Goal: Task Accomplishment & Management: Manage account settings

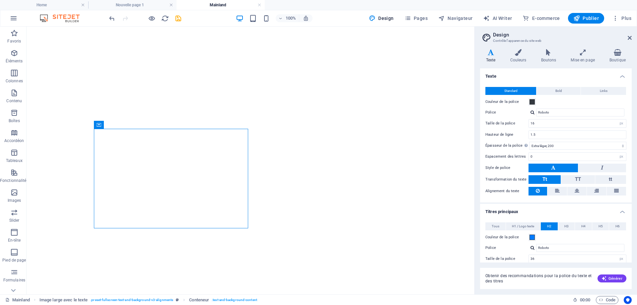
select select "px"
select select "200"
select select "px"
select select "600"
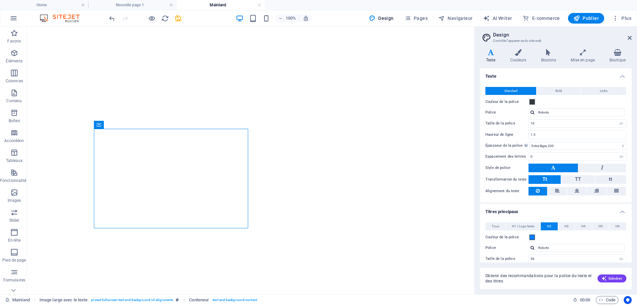
select select "px"
select select "rem"
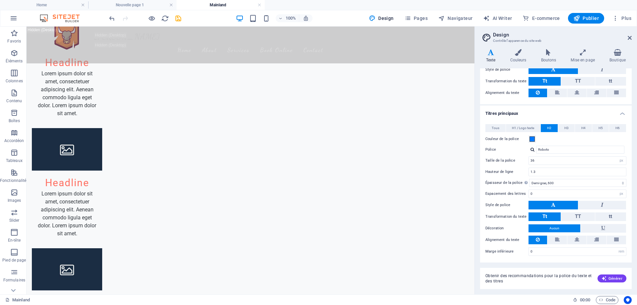
scroll to position [470, 0]
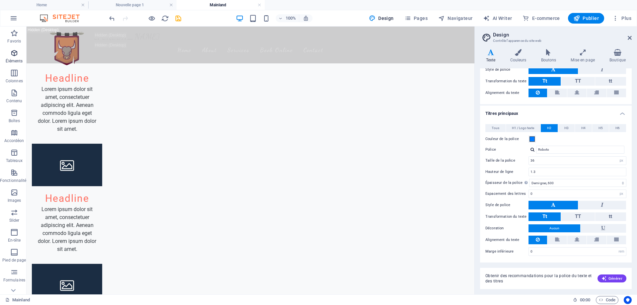
click at [11, 58] on p "Éléments" at bounding box center [14, 60] width 17 height 5
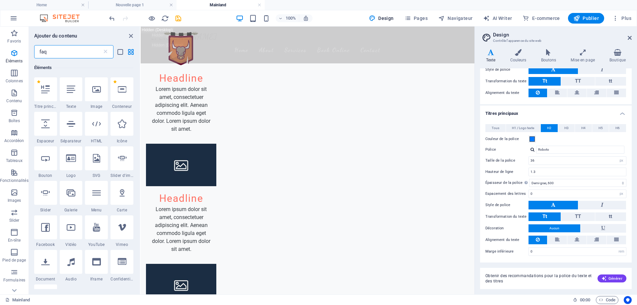
scroll to position [0, 0]
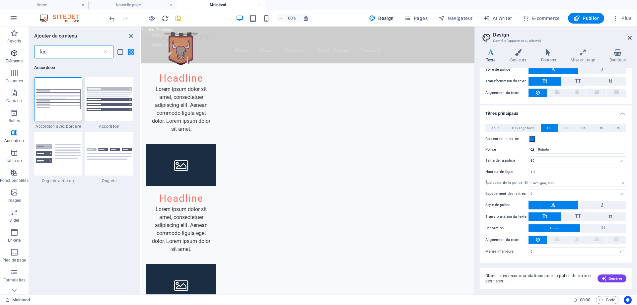
type input "faq"
click at [16, 55] on icon "button" at bounding box center [14, 53] width 8 height 8
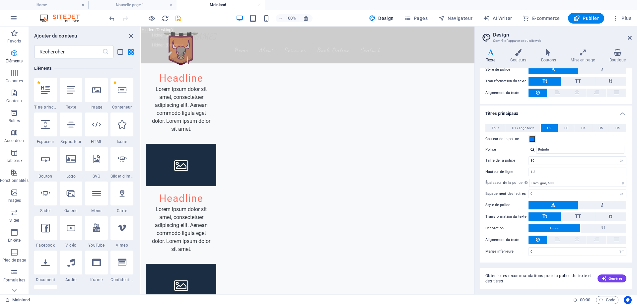
scroll to position [71, 0]
click at [12, 93] on icon "button" at bounding box center [14, 93] width 8 height 8
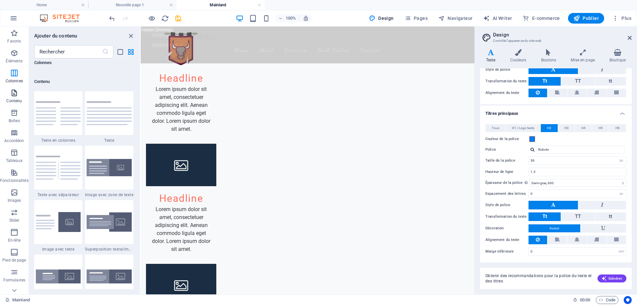
scroll to position [1160, 0]
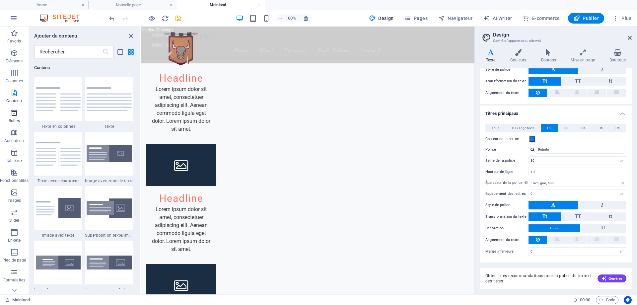
click at [14, 117] on span "Boîtes" at bounding box center [14, 117] width 29 height 16
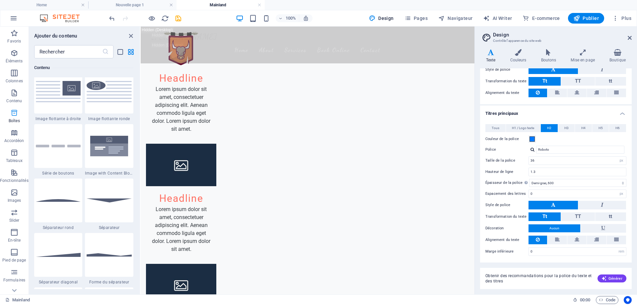
scroll to position [1829, 0]
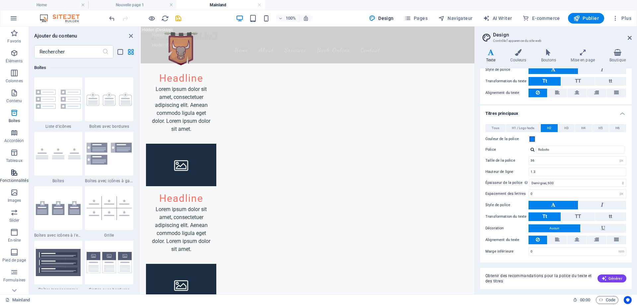
click at [19, 171] on span "Fonctionnalités" at bounding box center [14, 176] width 29 height 16
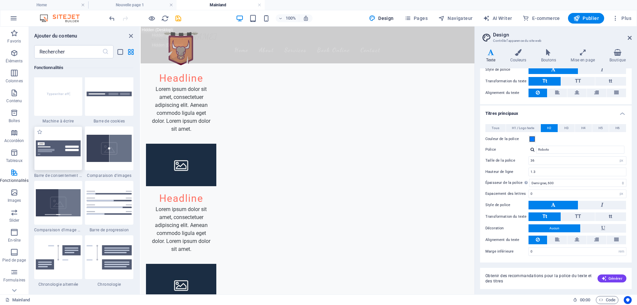
scroll to position [2651, 0]
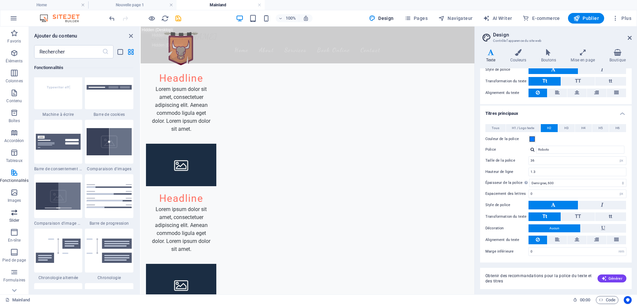
click at [14, 217] on span "Slider" at bounding box center [14, 216] width 29 height 16
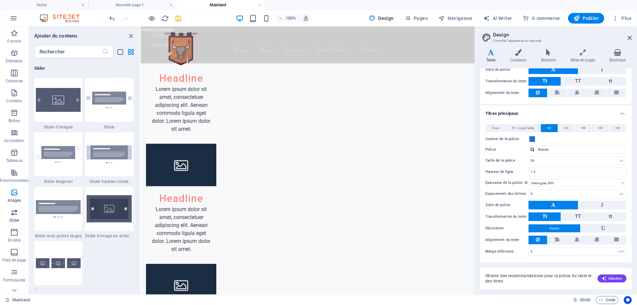
scroll to position [3760, 0]
click at [15, 272] on icon "button" at bounding box center [14, 272] width 8 height 8
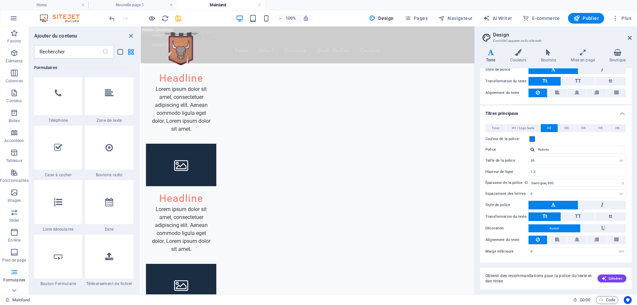
scroll to position [5173, 0]
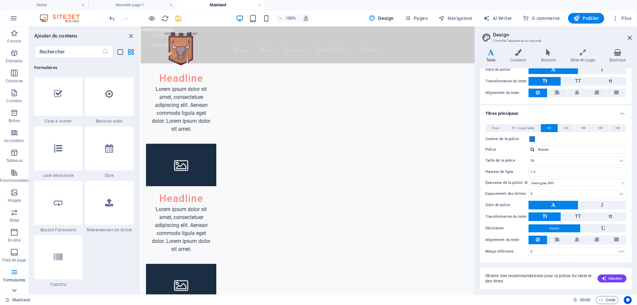
click at [13, 32] on icon at bounding box center [14, 30] width 5 height 3
click at [16, 164] on icon "button" at bounding box center [14, 162] width 8 height 8
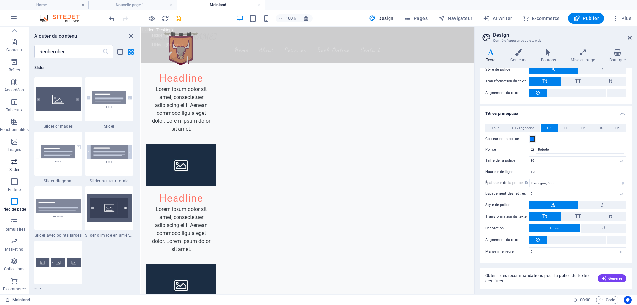
scroll to position [3760, 0]
click at [17, 145] on icon "button" at bounding box center [14, 142] width 8 height 8
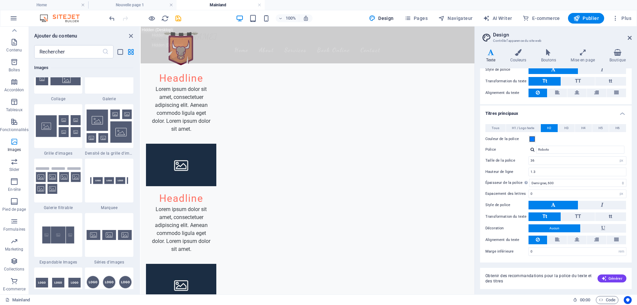
scroll to position [3363, 0]
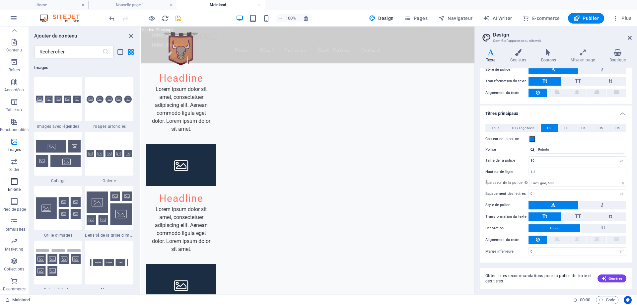
click at [14, 183] on icon "button" at bounding box center [14, 181] width 8 height 8
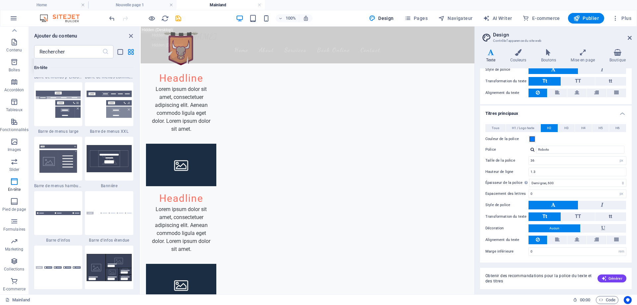
scroll to position [4159, 0]
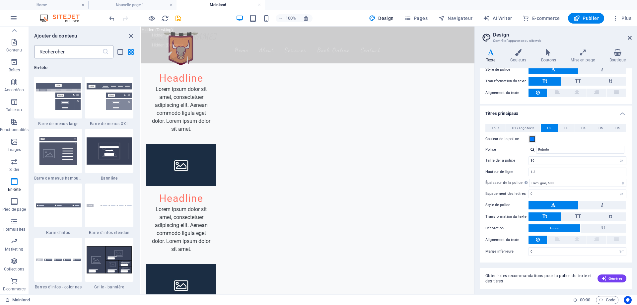
click at [72, 55] on input "text" at bounding box center [68, 51] width 68 height 13
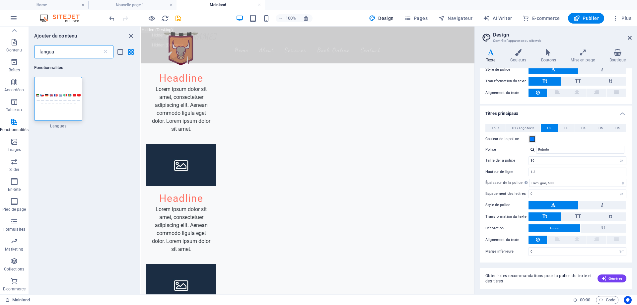
scroll to position [0, 0]
type input "langua"
click at [13, 122] on icon "button" at bounding box center [14, 122] width 8 height 8
click at [63, 104] on div at bounding box center [58, 99] width 48 height 44
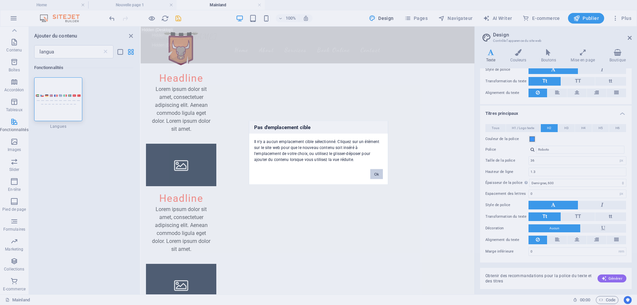
drag, startPoint x: 376, startPoint y: 173, endPoint x: 234, endPoint y: 146, distance: 144.5
click at [376, 173] on button "Ok" at bounding box center [376, 174] width 13 height 10
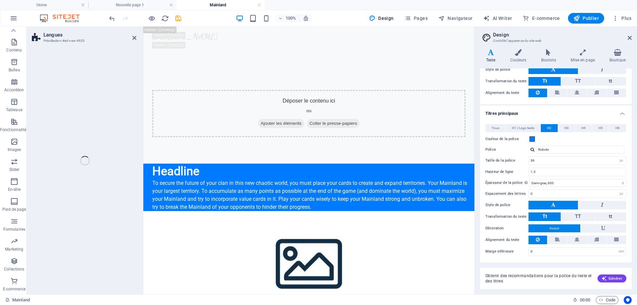
select select "rem"
select select "px"
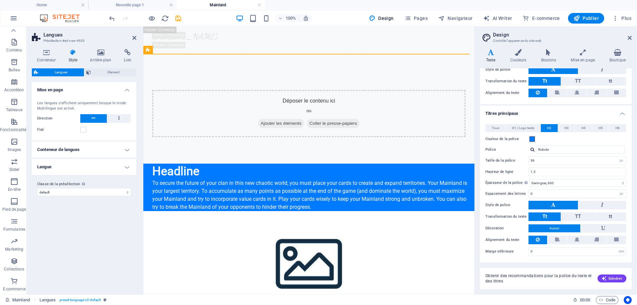
click at [128, 165] on h4 "Langue" at bounding box center [84, 167] width 104 height 16
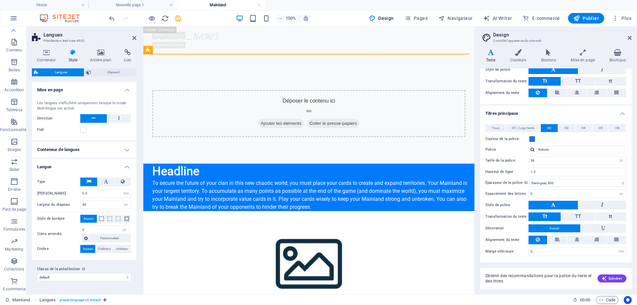
click at [128, 165] on h4 "Langue" at bounding box center [84, 165] width 104 height 12
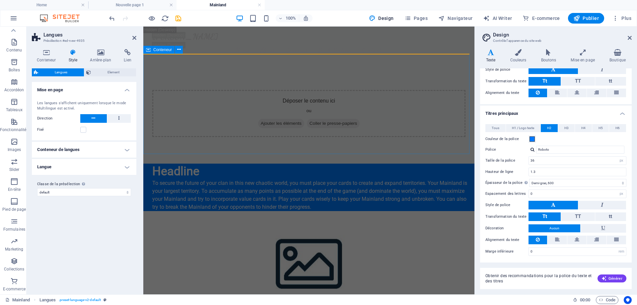
click at [221, 133] on div "Déposer le contenu ici ou Ajouter les éléments Coller le presse-papiers" at bounding box center [308, 113] width 331 height 100
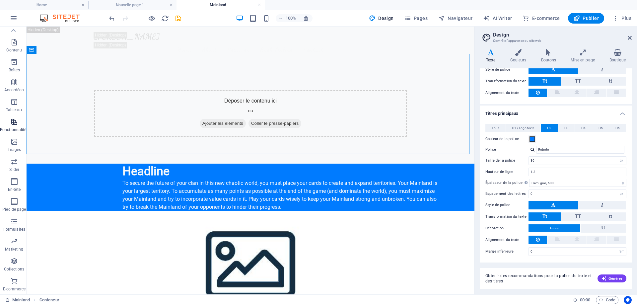
click at [18, 124] on icon "button" at bounding box center [14, 122] width 8 height 8
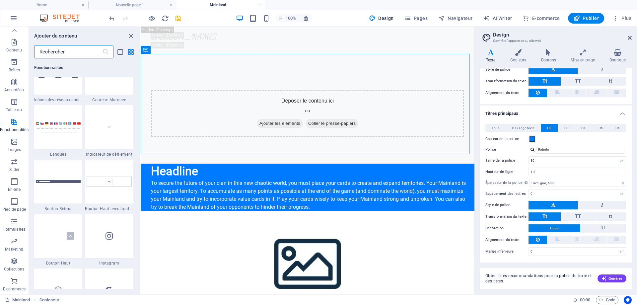
scroll to position [3049, 0]
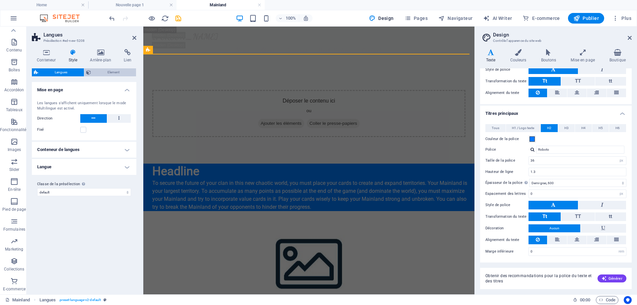
click at [109, 72] on span "Element" at bounding box center [113, 72] width 41 height 8
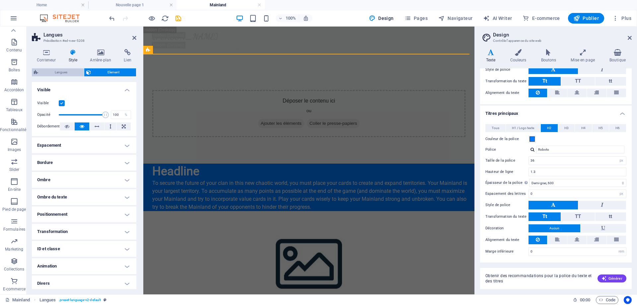
click at [61, 71] on span "Langues" at bounding box center [61, 72] width 42 height 8
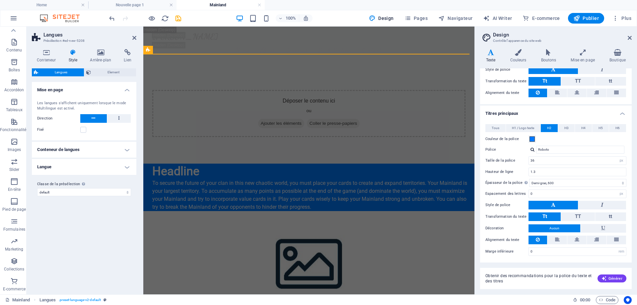
click at [121, 167] on h4 "Langue" at bounding box center [84, 167] width 104 height 16
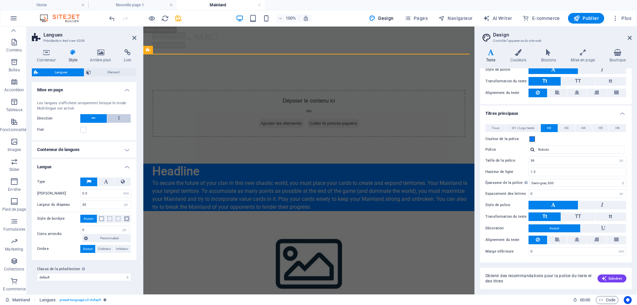
click at [121, 117] on button at bounding box center [119, 118] width 24 height 9
click at [90, 117] on button at bounding box center [93, 118] width 27 height 9
click at [85, 128] on label at bounding box center [83, 130] width 6 height 6
click at [0, 0] on input "Fixé" at bounding box center [0, 0] width 0 height 0
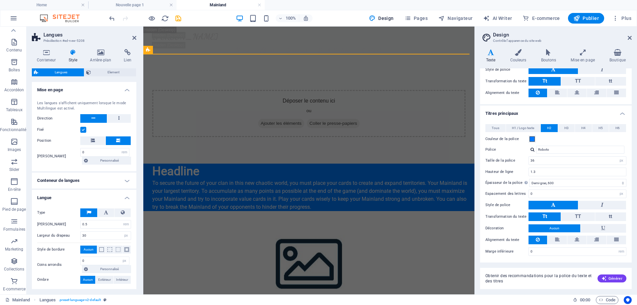
click at [84, 130] on label at bounding box center [83, 130] width 6 height 6
click at [0, 0] on input "Fixé" at bounding box center [0, 0] width 0 height 0
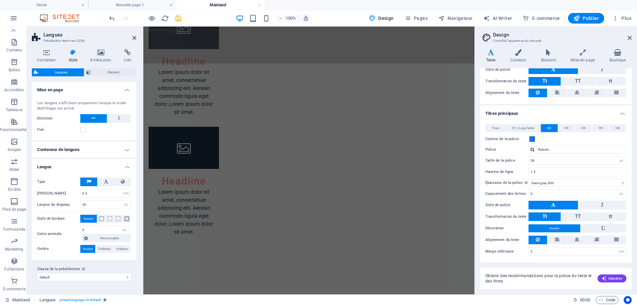
scroll to position [0, 0]
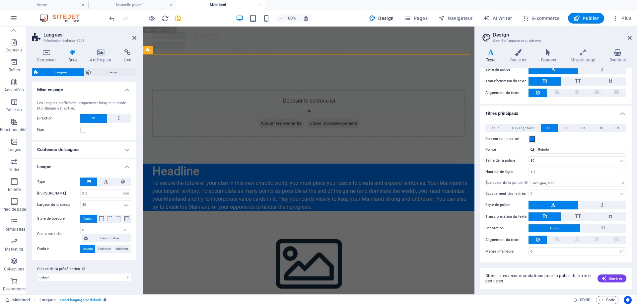
drag, startPoint x: 472, startPoint y: 66, endPoint x: 633, endPoint y: 38, distance: 162.9
click at [15, 18] on icon "button" at bounding box center [14, 18] width 8 height 8
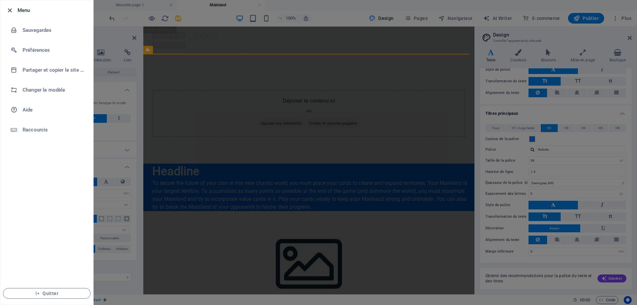
click at [9, 9] on icon "button" at bounding box center [10, 11] width 8 height 8
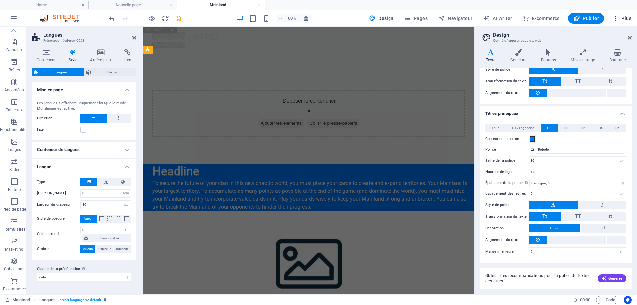
click at [614, 18] on icon "button" at bounding box center [615, 18] width 7 height 7
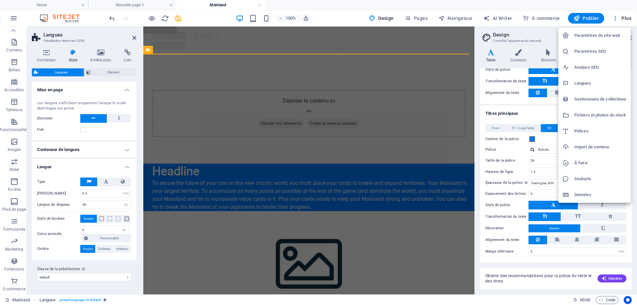
click at [589, 84] on h6 "Langues" at bounding box center [600, 83] width 52 height 8
select select "7"
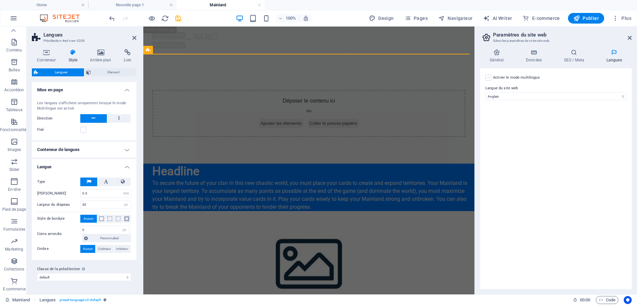
click at [487, 76] on label at bounding box center [488, 78] width 6 height 6
click at [0, 0] on input "Activer le mode multilingue Pour désactiver plusieurs langues, supprimez-les ju…" at bounding box center [0, 0] width 0 height 0
click at [606, 126] on select "Abkhazian Afar Afrikaans Akan Albanais Allemand Amharic Anglais Arabe Aragonese…" at bounding box center [555, 128] width 110 height 8
click at [527, 127] on select "Abkhazian Afar Afrikaans Akan Albanais Allemand Amharic Anglais Arabe Aragonese…" at bounding box center [555, 128] width 110 height 8
select select "50"
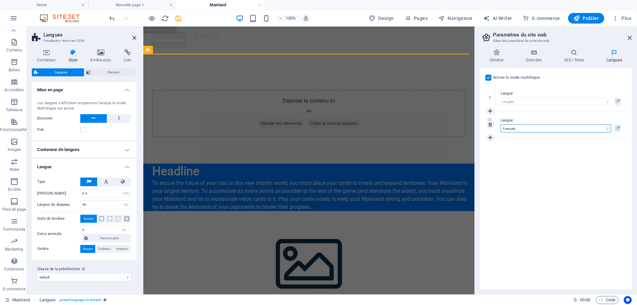
click at [500, 124] on select "Abkhazian Afar Afrikaans Akan Albanais Allemand Amharic Anglais Arabe Aragonese…" at bounding box center [555, 128] width 110 height 8
drag, startPoint x: 488, startPoint y: 122, endPoint x: 491, endPoint y: 92, distance: 30.3
select select "50"
click at [527, 58] on h4 "Données" at bounding box center [535, 56] width 38 height 14
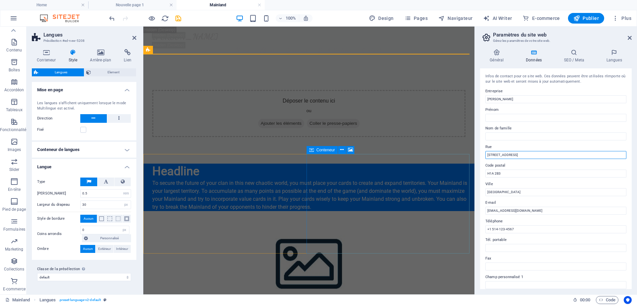
drag, startPoint x: 661, startPoint y: 182, endPoint x: 468, endPoint y: 154, distance: 194.7
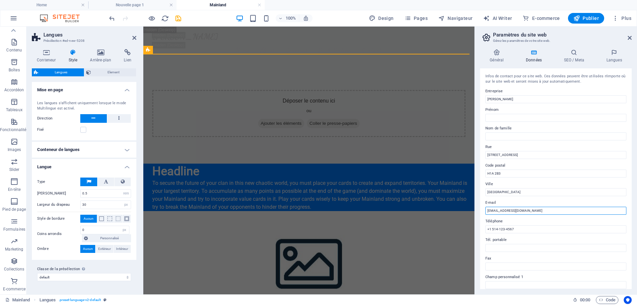
drag, startPoint x: 544, startPoint y: 211, endPoint x: 483, endPoint y: 213, distance: 60.4
click at [483, 213] on div "Infos de contact pour ce site web. Ces données peuvent être utilisées n'importe…" at bounding box center [556, 178] width 152 height 221
type input "[EMAIL_ADDRESS][DOMAIN_NAME]"
drag, startPoint x: 644, startPoint y: 254, endPoint x: 473, endPoint y: 226, distance: 173.1
drag, startPoint x: 671, startPoint y: 181, endPoint x: 470, endPoint y: 151, distance: 203.5
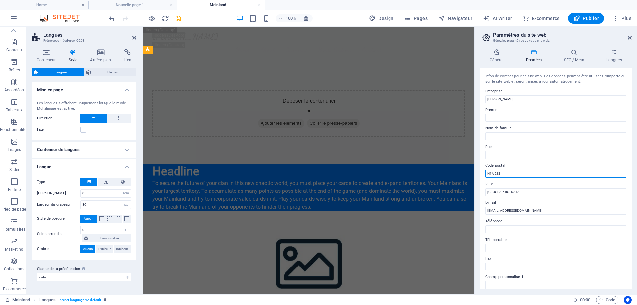
drag, startPoint x: 504, startPoint y: 173, endPoint x: 482, endPoint y: 172, distance: 22.6
click at [482, 172] on div "Infos de contact pour ce site web. Ces données peuvent être utilisées n'importe…" at bounding box center [556, 178] width 152 height 221
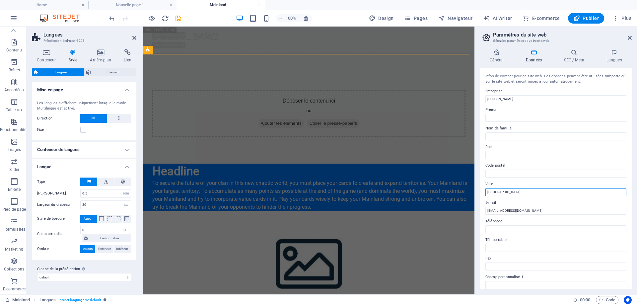
drag, startPoint x: 647, startPoint y: 220, endPoint x: 467, endPoint y: 191, distance: 182.1
click at [576, 55] on icon at bounding box center [574, 52] width 40 height 7
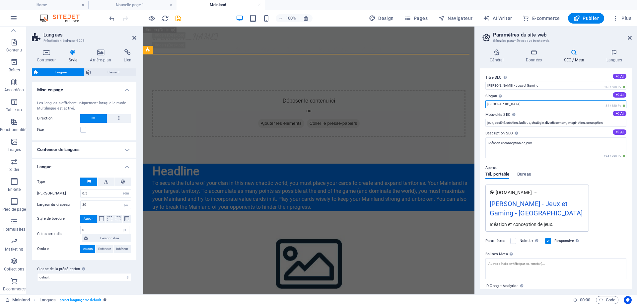
drag, startPoint x: 512, startPoint y: 103, endPoint x: 486, endPoint y: 98, distance: 25.7
click at [486, 98] on div "Slogan Le slogan de votre site web. AI Berlin 52 / 580 Px" at bounding box center [555, 100] width 141 height 16
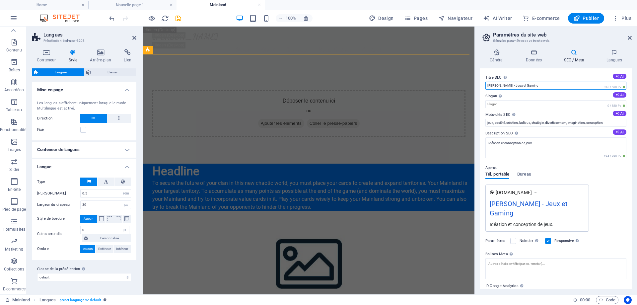
drag, startPoint x: 548, startPoint y: 86, endPoint x: 515, endPoint y: 83, distance: 33.0
click at [515, 83] on input "[PERSON_NAME] - Jeux et Gaming" at bounding box center [555, 86] width 141 height 8
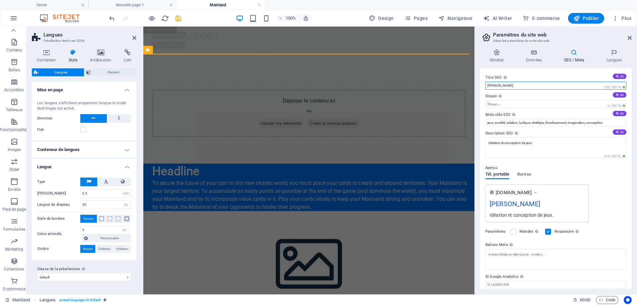
scroll to position [24, 0]
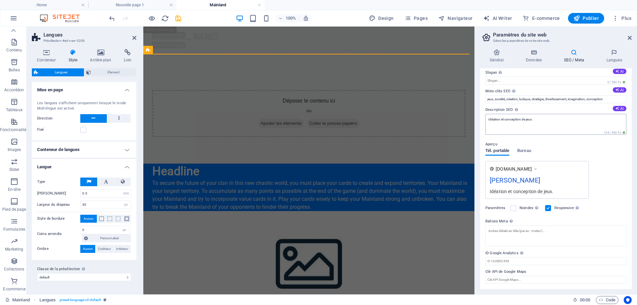
type input "[PERSON_NAME]"
click at [544, 119] on textarea "Idéation et conception de jeux." at bounding box center [555, 124] width 141 height 21
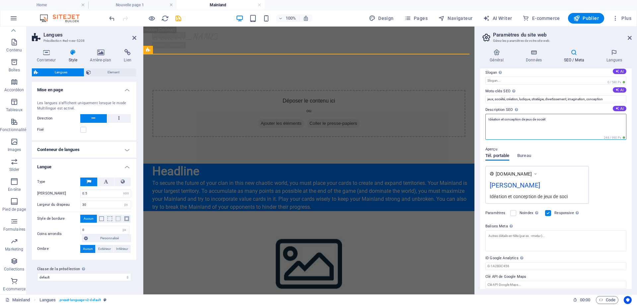
type textarea "Idéation et conception de jeux de société"
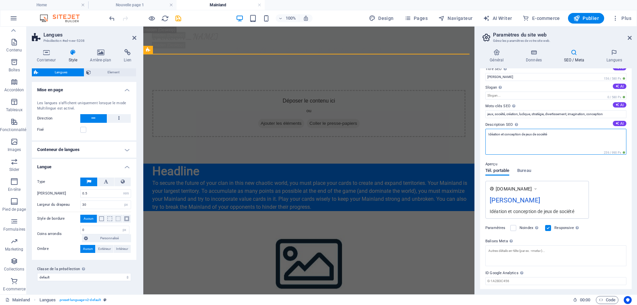
scroll to position [0, 0]
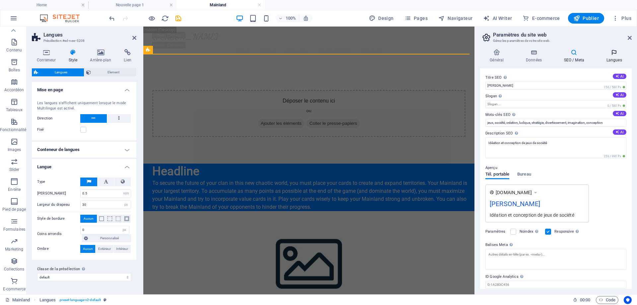
click at [619, 58] on h4 "Langues" at bounding box center [613, 56] width 35 height 14
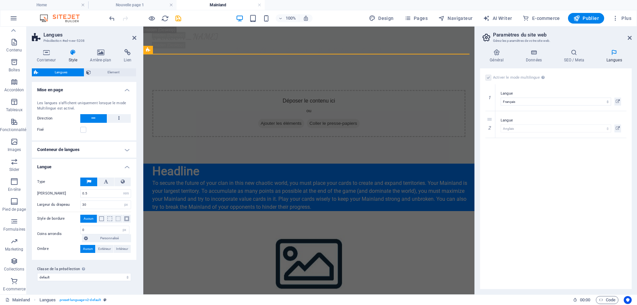
click at [86, 92] on h4 "Mise en page" at bounding box center [84, 88] width 104 height 12
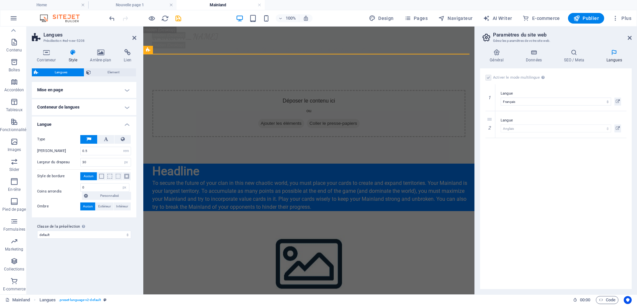
click at [86, 92] on h4 "Mise en page" at bounding box center [84, 90] width 104 height 16
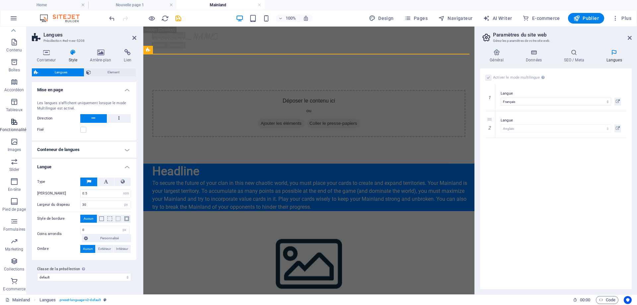
click at [10, 128] on p "Fonctionnalités" at bounding box center [14, 129] width 29 height 5
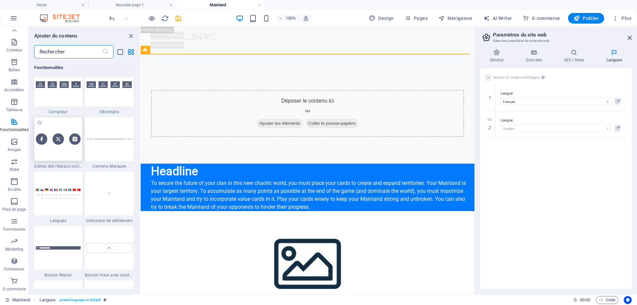
scroll to position [2983, 0]
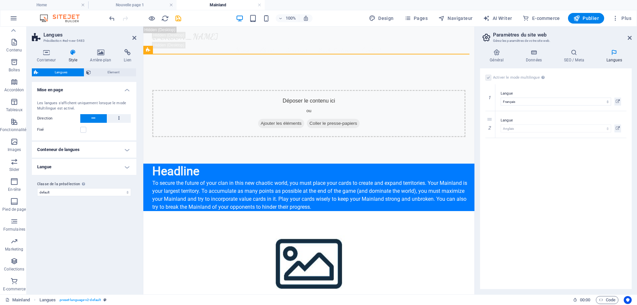
click at [102, 151] on h4 "Conteneur de langues" at bounding box center [84, 150] width 104 height 16
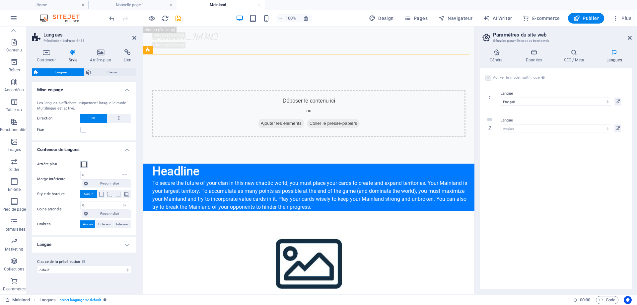
click at [84, 164] on span at bounding box center [83, 163] width 5 height 5
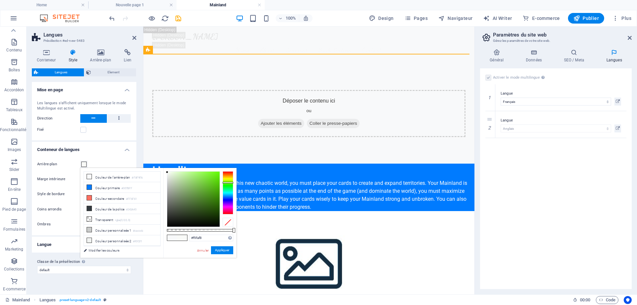
click at [230, 182] on div at bounding box center [228, 192] width 11 height 43
type input "#81ff30"
click at [209, 171] on div at bounding box center [193, 198] width 52 height 55
drag, startPoint x: 225, startPoint y: 251, endPoint x: 26, endPoint y: 194, distance: 208.0
click at [225, 251] on button "Appliquer" at bounding box center [222, 250] width 22 height 8
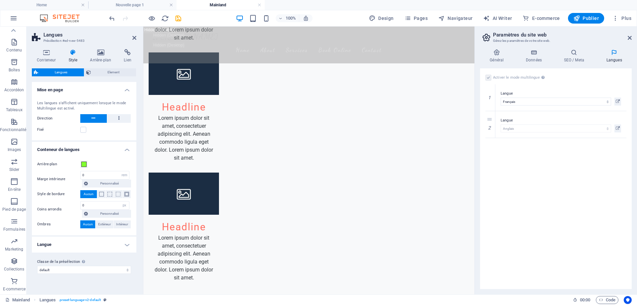
scroll to position [591, 0]
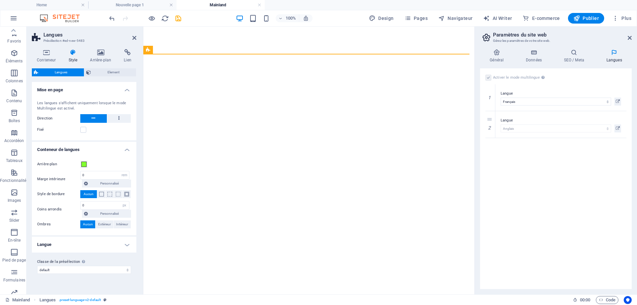
select select "rem"
select select "px"
select select "50"
select select "7"
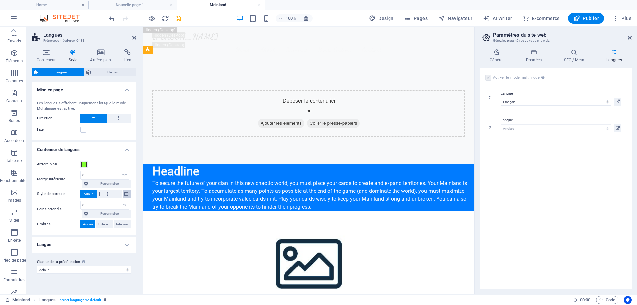
scroll to position [51, 0]
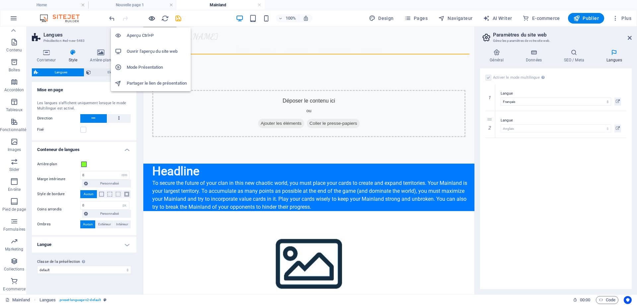
click at [152, 19] on icon "button" at bounding box center [152, 19] width 8 height 8
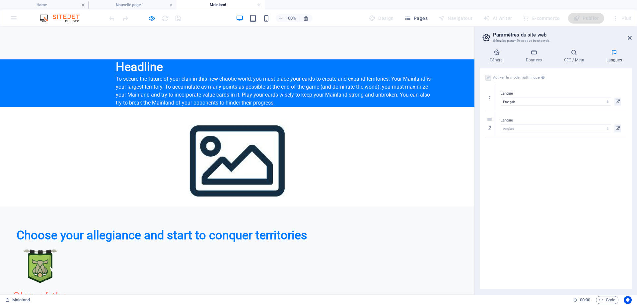
scroll to position [0, 0]
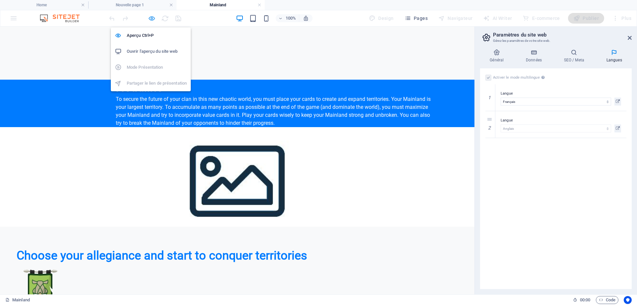
click at [153, 17] on icon "button" at bounding box center [152, 19] width 8 height 8
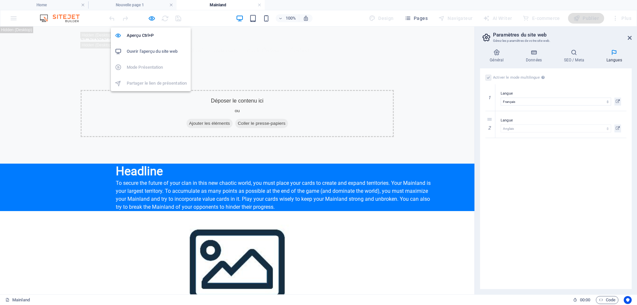
select select "rem"
select select "px"
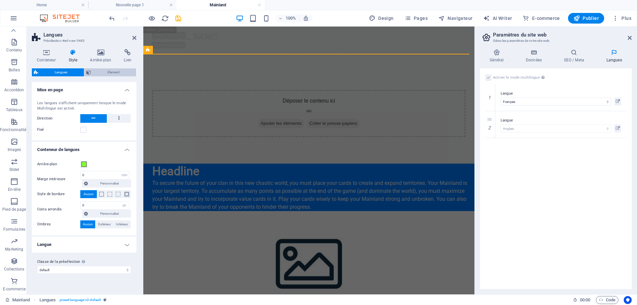
click at [102, 74] on span "Element" at bounding box center [113, 72] width 41 height 8
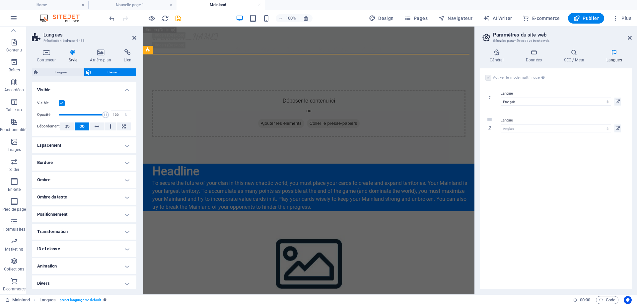
click at [61, 105] on label at bounding box center [62, 103] width 6 height 6
click at [0, 0] on input "Visible" at bounding box center [0, 0] width 0 height 0
click at [61, 105] on label at bounding box center [62, 103] width 6 height 6
click at [0, 0] on input "Visible" at bounding box center [0, 0] width 0 height 0
click at [61, 105] on label at bounding box center [62, 103] width 6 height 6
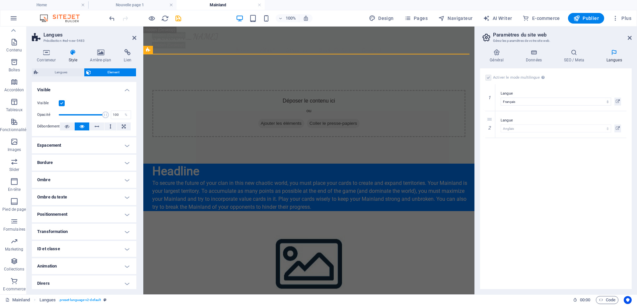
click at [0, 0] on input "Visible" at bounding box center [0, 0] width 0 height 0
click at [61, 105] on label at bounding box center [62, 103] width 6 height 6
click at [0, 0] on input "Visible" at bounding box center [0, 0] width 0 height 0
click at [63, 70] on span "Langues" at bounding box center [61, 72] width 42 height 8
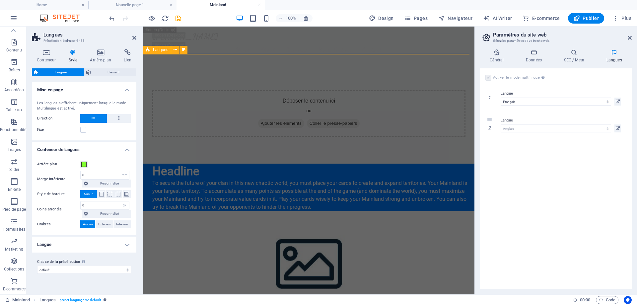
click at [165, 49] on span "Langues" at bounding box center [160, 50] width 15 height 4
click at [172, 49] on button at bounding box center [175, 50] width 8 height 8
click at [260, 211] on div "To secure the future of your clan in this new chaotic world, you must place you…" at bounding box center [310, 195] width 317 height 32
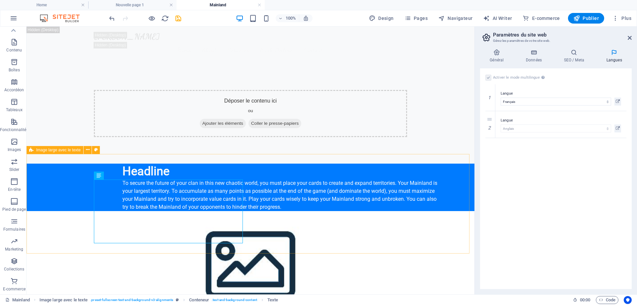
click at [30, 150] on icon at bounding box center [31, 150] width 4 height 8
click at [88, 151] on icon at bounding box center [88, 149] width 4 height 7
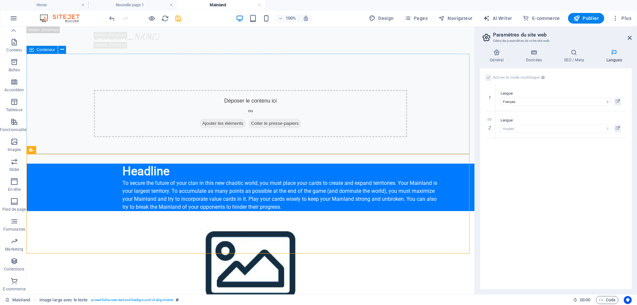
click at [47, 48] on span "Conteneur" at bounding box center [45, 50] width 19 height 4
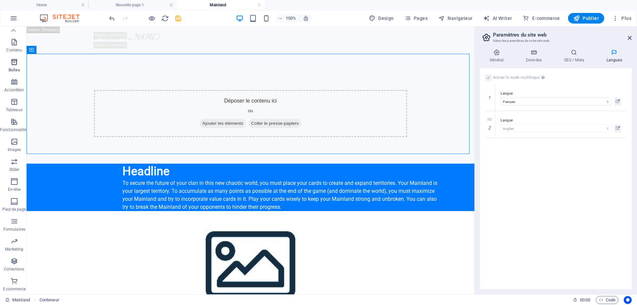
click at [13, 62] on icon "button" at bounding box center [14, 62] width 8 height 8
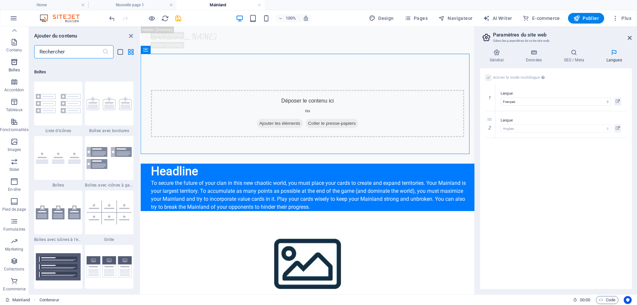
scroll to position [1829, 0]
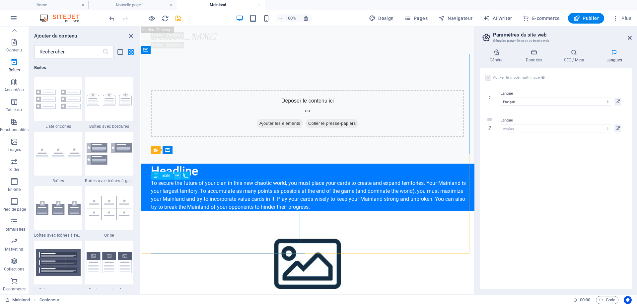
click at [177, 176] on icon at bounding box center [177, 175] width 4 height 7
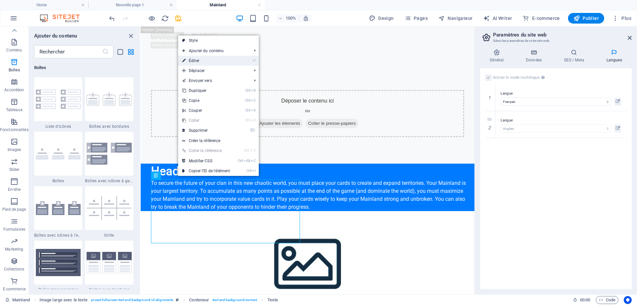
click at [231, 59] on link "⏎ Éditer" at bounding box center [206, 61] width 56 height 10
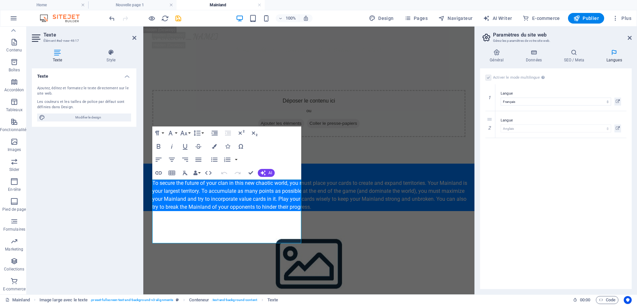
click at [56, 51] on icon at bounding box center [57, 52] width 51 height 7
click at [36, 38] on icon at bounding box center [37, 38] width 10 height 11
click at [617, 19] on icon "button" at bounding box center [615, 18] width 7 height 7
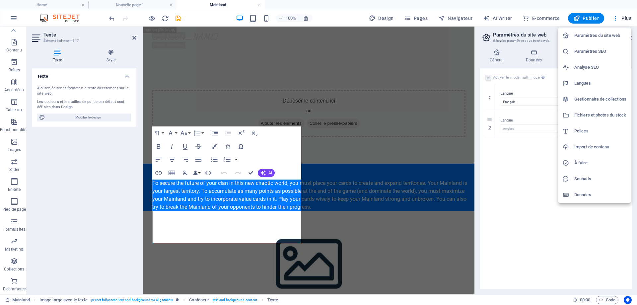
click at [7, 24] on div at bounding box center [318, 152] width 637 height 305
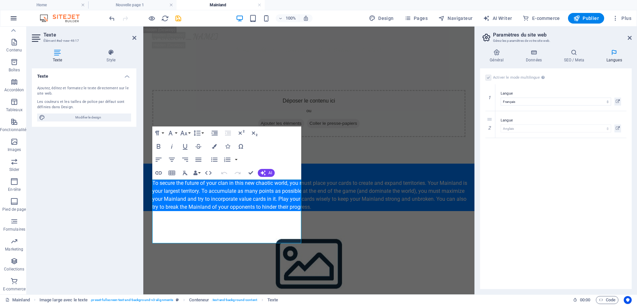
click at [16, 18] on icon "button" at bounding box center [14, 18] width 8 height 8
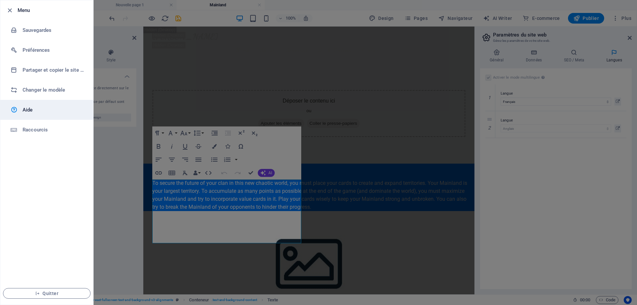
click at [35, 107] on h6 "Aide" at bounding box center [53, 110] width 61 height 8
click at [207, 15] on div at bounding box center [318, 152] width 637 height 305
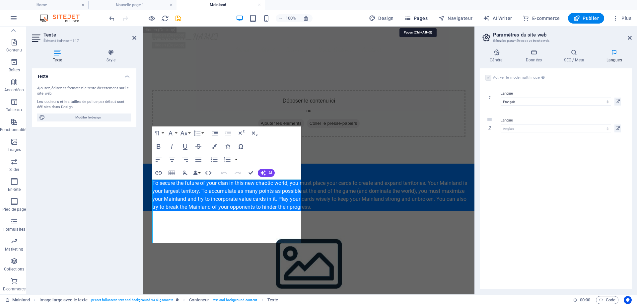
click at [414, 17] on span "Pages" at bounding box center [415, 18] width 23 height 7
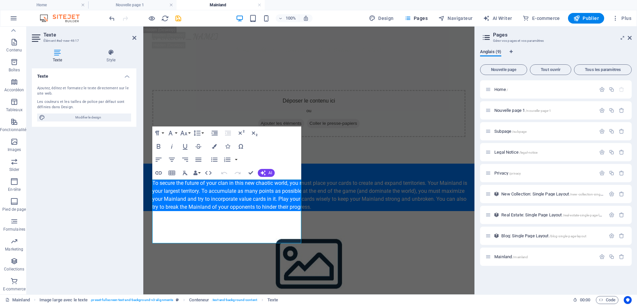
click at [489, 51] on span "Anglais (9)" at bounding box center [490, 52] width 21 height 9
click at [512, 51] on icon "Onglets langues" at bounding box center [510, 52] width 3 height 4
select select "50"
select select "7"
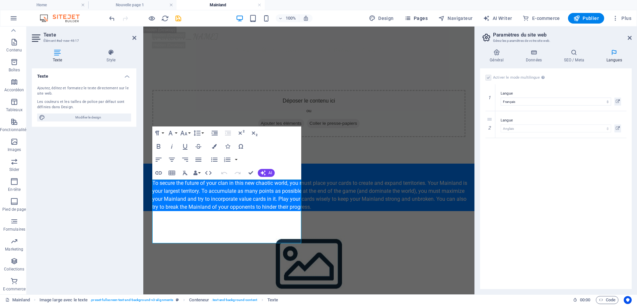
click at [424, 17] on span "Pages" at bounding box center [415, 18] width 23 height 7
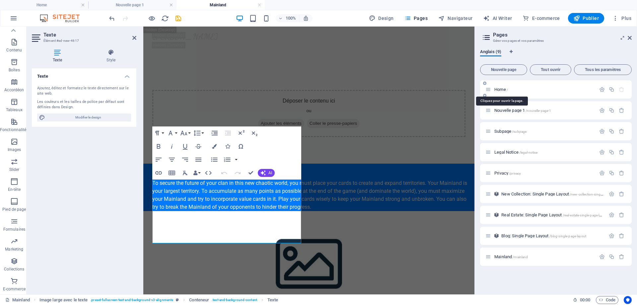
click at [502, 88] on span "Home /" at bounding box center [501, 89] width 14 height 5
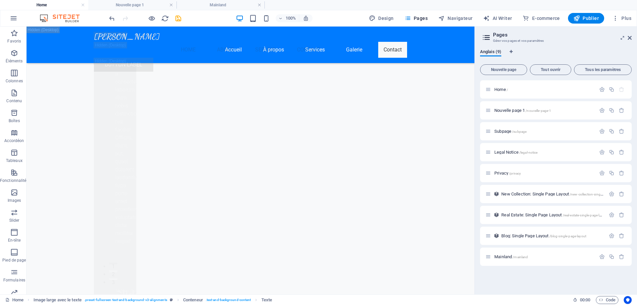
scroll to position [9870, 0]
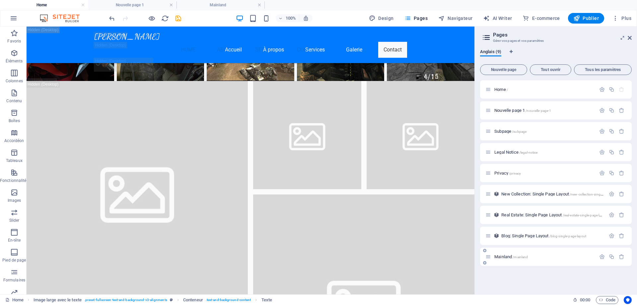
click at [534, 256] on p "Mainland /mainland" at bounding box center [543, 256] width 99 height 4
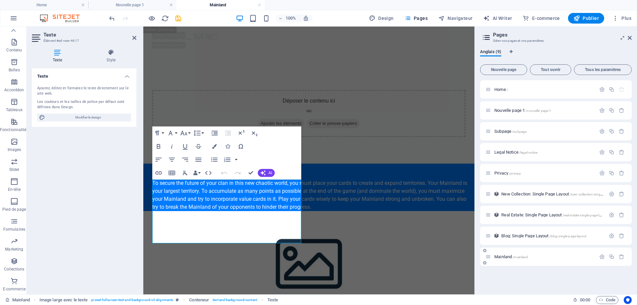
scroll to position [0, 0]
click at [622, 37] on icon at bounding box center [622, 37] width 0 height 5
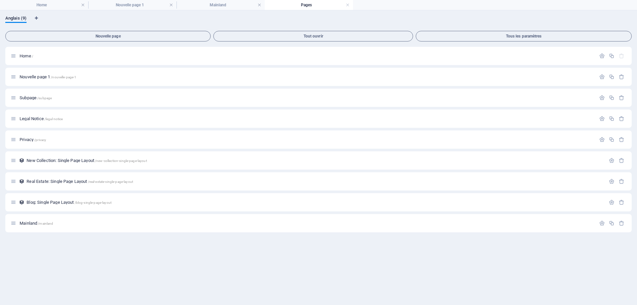
click at [445, 20] on div "Anglais (9)" at bounding box center [318, 22] width 626 height 13
click at [27, 224] on span "Mainland /mainland" at bounding box center [36, 223] width 33 height 5
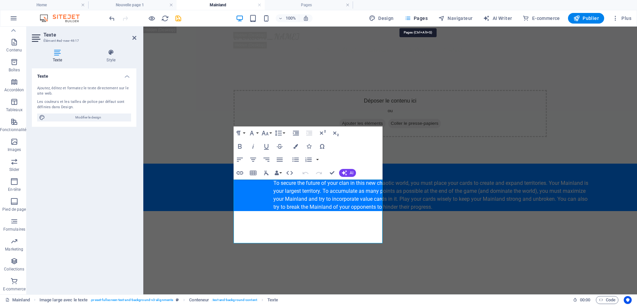
click at [415, 18] on span "Pages" at bounding box center [415, 18] width 23 height 7
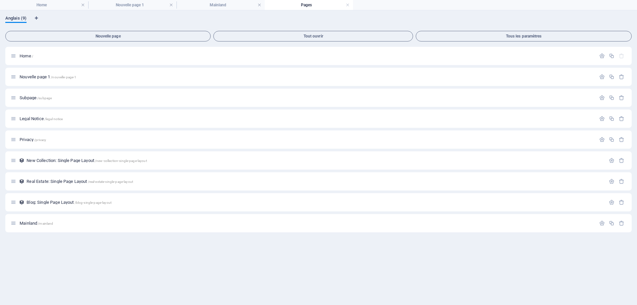
click at [15, 18] on span "Anglais (9)" at bounding box center [15, 18] width 21 height 9
click at [298, 7] on h4 "Pages" at bounding box center [309, 4] width 88 height 7
click at [503, 41] on button "Tous les paramètres" at bounding box center [524, 36] width 216 height 11
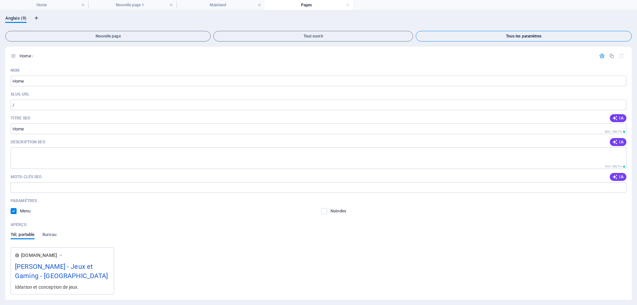
scroll to position [1416, 0]
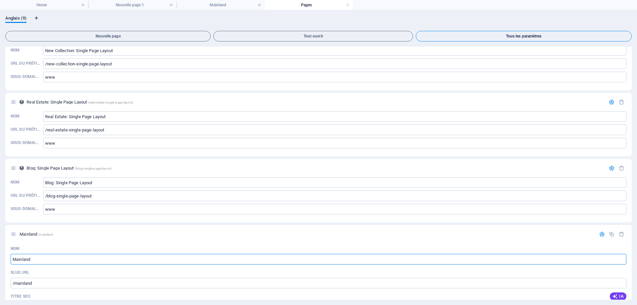
click at [505, 37] on span "Tous les paramètres" at bounding box center [523, 36] width 210 height 4
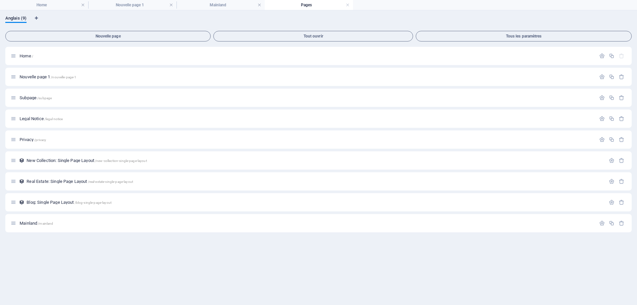
scroll to position [0, 0]
click at [35, 221] on div "Mainland /mainland" at bounding box center [303, 223] width 585 height 8
click at [26, 222] on span "Mainland /mainland" at bounding box center [36, 223] width 33 height 5
click at [0, 0] on div "Favoris Éléments Colonnes Contenu Boîtes Accordéon Tableaux Fonctionnalités Ima…" at bounding box center [0, 0] width 0 height 0
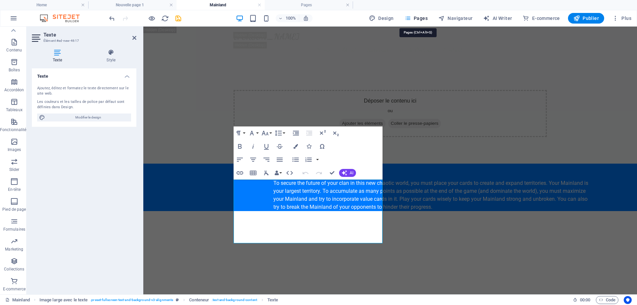
click at [418, 19] on span "Pages" at bounding box center [415, 18] width 23 height 7
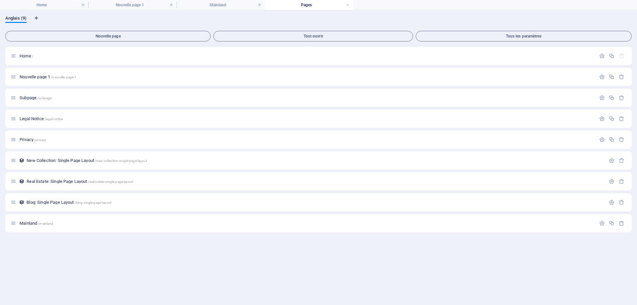
click at [323, 4] on h4 "Pages" at bounding box center [309, 4] width 88 height 7
click at [78, 22] on div "Anglais (9)" at bounding box center [318, 22] width 626 height 13
click at [442, 257] on div "Home / Nouvelle page 1 /nouvelle-page-1 Subpage /subpage Legal Notice /legal-no…" at bounding box center [318, 173] width 626 height 253
click at [109, 4] on h4 "Nouvelle page 1" at bounding box center [132, 4] width 88 height 7
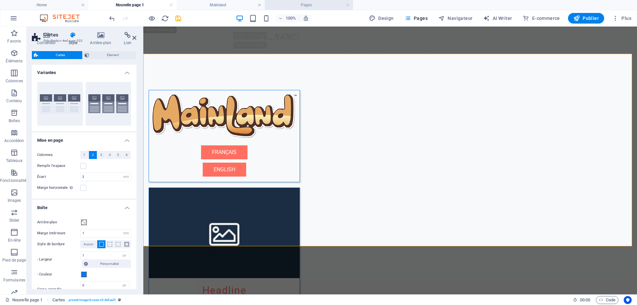
click at [350, 6] on h4 "Pages" at bounding box center [309, 4] width 88 height 7
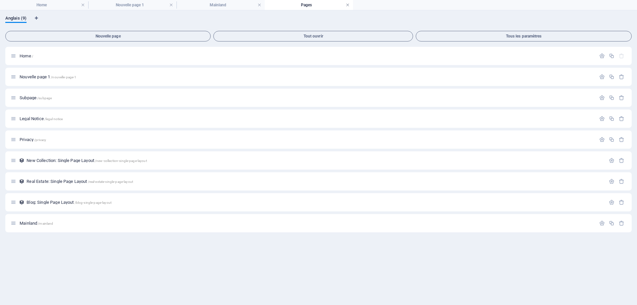
click at [348, 3] on link at bounding box center [348, 5] width 4 height 6
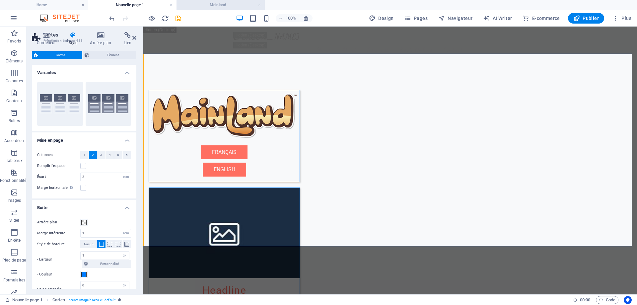
click at [240, 3] on h4 "Mainland" at bounding box center [220, 4] width 88 height 7
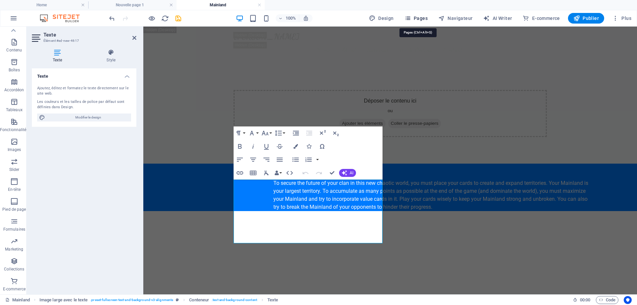
click at [415, 17] on span "Pages" at bounding box center [415, 18] width 23 height 7
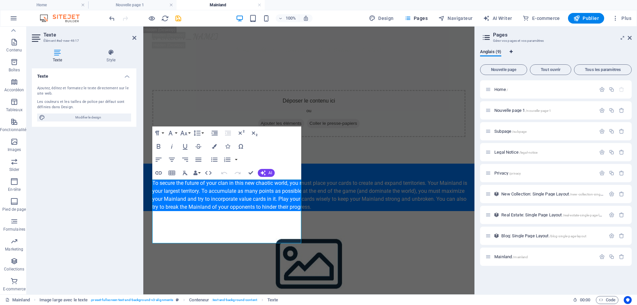
click at [510, 50] on icon "Onglets langues" at bounding box center [510, 52] width 3 height 4
select select "50"
select select "7"
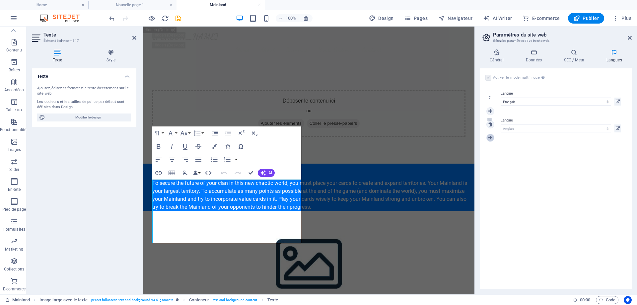
click at [491, 137] on icon at bounding box center [490, 137] width 4 height 5
click at [506, 154] on select "Abkhazian Afar Afrikaans Akan Albanais Allemand Amharic Anglais Arabe Aragonese…" at bounding box center [555, 155] width 110 height 8
select select "56"
click at [500, 151] on select "Abkhazian Afar Afrikaans Akan Albanais Allemand Amharic Anglais Arabe Aragonese…" at bounding box center [555, 155] width 110 height 8
click at [552, 173] on div "Activer le mode multilingue Pour désactiver plusieurs langues, supprimez-les ju…" at bounding box center [556, 178] width 152 height 221
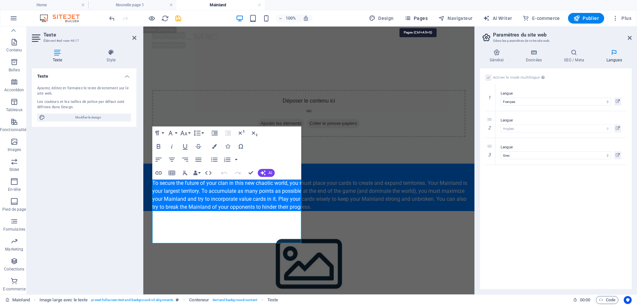
drag, startPoint x: 416, startPoint y: 19, endPoint x: 202, endPoint y: 41, distance: 214.7
click at [416, 19] on span "Pages" at bounding box center [415, 18] width 23 height 7
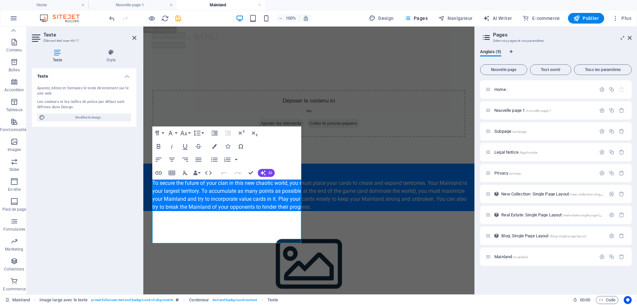
click at [486, 37] on icon at bounding box center [486, 37] width 10 height 9
click at [487, 35] on icon at bounding box center [486, 37] width 10 height 9
click at [617, 16] on icon "button" at bounding box center [615, 18] width 7 height 7
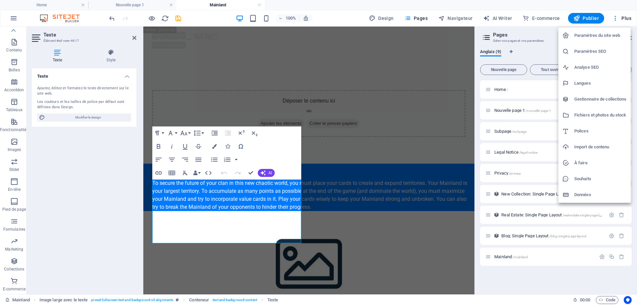
click at [17, 15] on div at bounding box center [318, 152] width 637 height 305
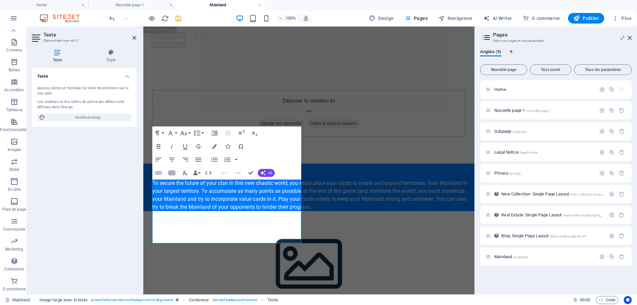
click at [13, 20] on icon "button" at bounding box center [14, 18] width 8 height 8
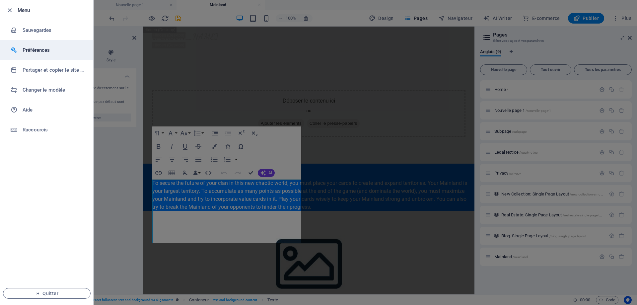
click at [46, 51] on h6 "Préférences" at bounding box center [53, 50] width 61 height 8
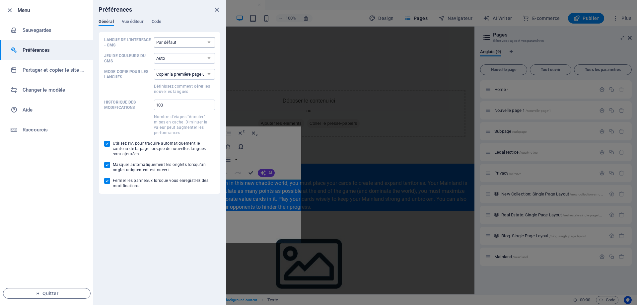
click at [212, 42] on select "Par défaut Deutsch English Español Français Magyar Italiano Nederlands Polski P…" at bounding box center [184, 42] width 61 height 11
select select "fr"
click at [154, 37] on select "Par défaut Deutsch English Español Français Magyar Italiano Nederlands Polski P…" at bounding box center [184, 42] width 61 height 11
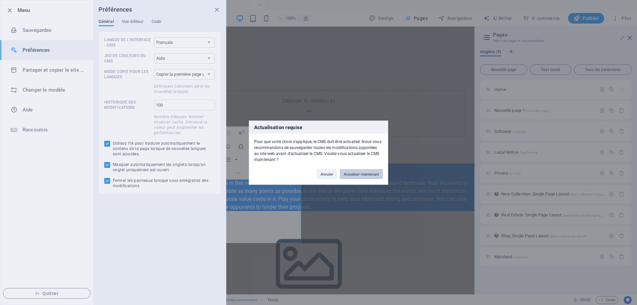
click at [368, 175] on button "Actualiser maintenant" at bounding box center [361, 174] width 43 height 10
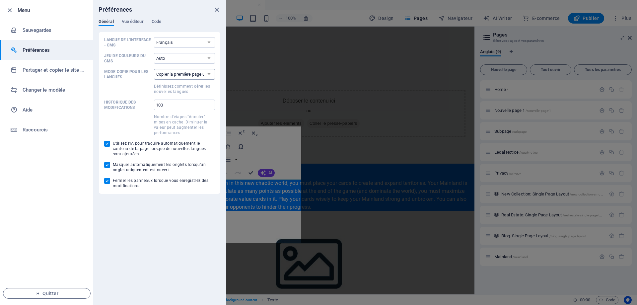
click at [210, 72] on select "Copier la première page uniquement Copier toutes les pages" at bounding box center [184, 74] width 61 height 11
select select "all"
click at [154, 69] on select "Copier la première page uniquement Copier toutes les pages" at bounding box center [184, 74] width 61 height 11
click at [216, 7] on icon "close" at bounding box center [217, 10] width 8 height 8
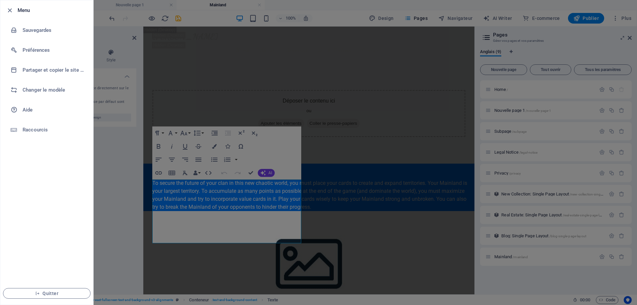
click at [539, 54] on div at bounding box center [318, 152] width 637 height 305
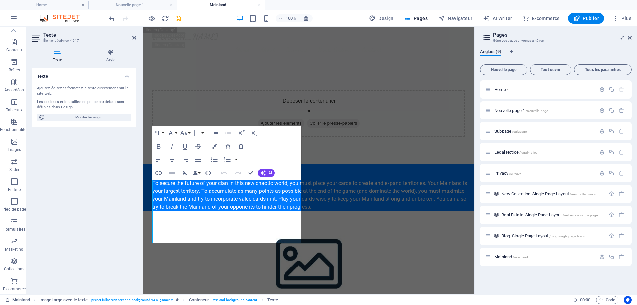
click at [490, 53] on span "Anglais (9)" at bounding box center [490, 52] width 21 height 9
click at [542, 91] on p "Home /" at bounding box center [543, 89] width 99 height 4
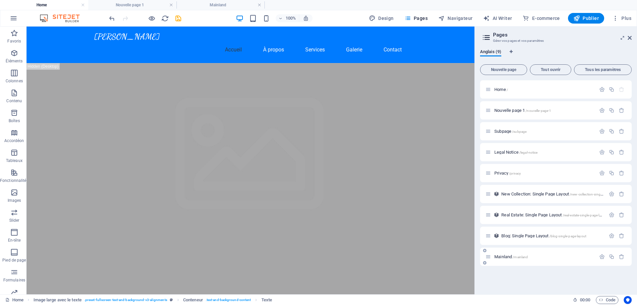
click at [499, 256] on span "Mainland /mainland" at bounding box center [510, 256] width 33 height 5
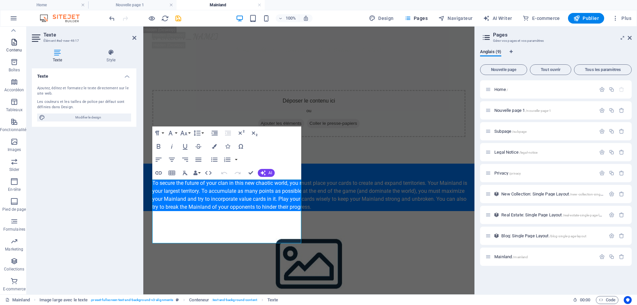
click at [18, 46] on icon "button" at bounding box center [14, 42] width 8 height 8
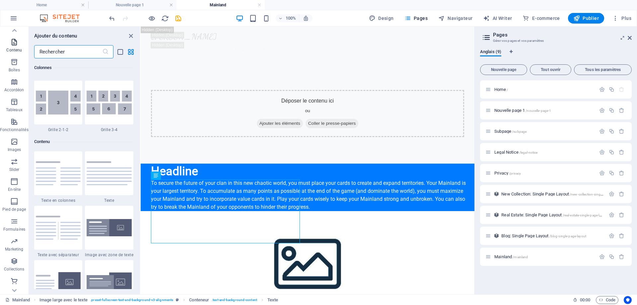
scroll to position [1160, 0]
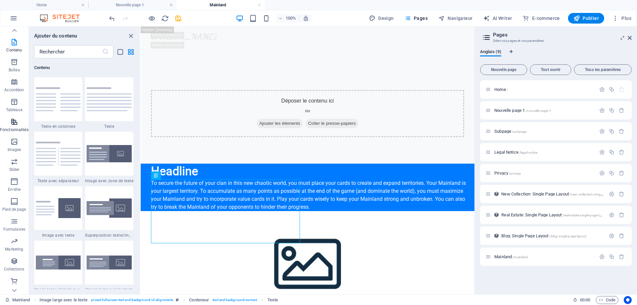
click at [17, 126] on icon "button" at bounding box center [14, 122] width 8 height 8
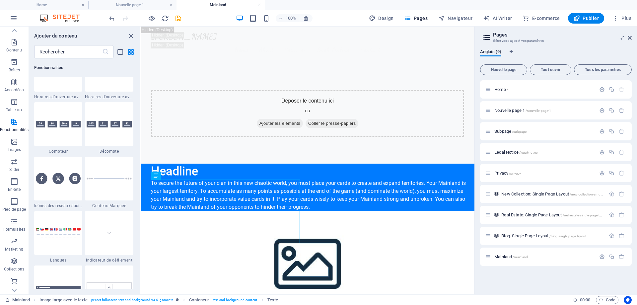
scroll to position [2950, 0]
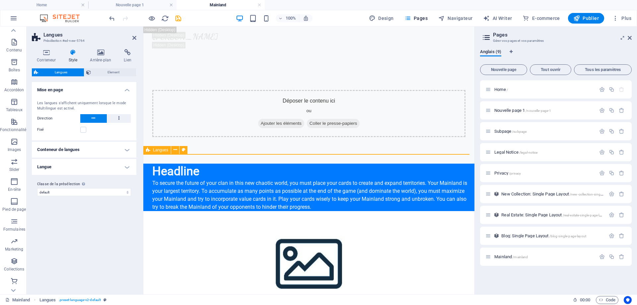
click at [153, 150] on div "Langues" at bounding box center [157, 150] width 28 height 8
click at [175, 150] on icon at bounding box center [175, 149] width 4 height 7
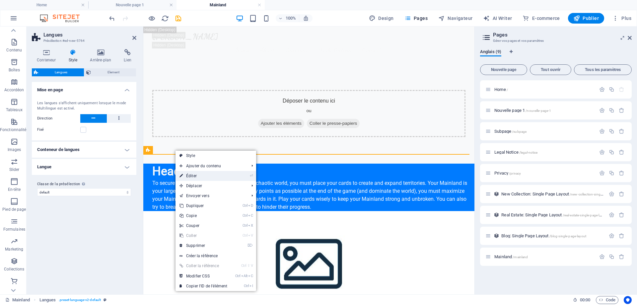
click at [221, 175] on link "⏎ Éditer" at bounding box center [203, 176] width 56 height 10
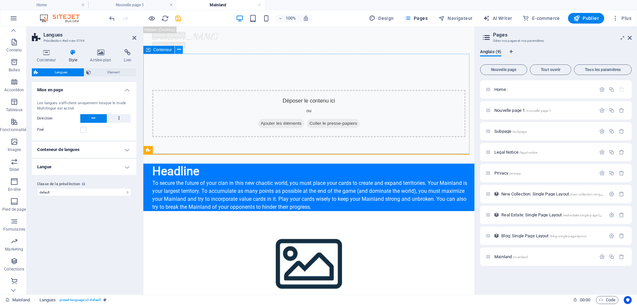
click at [178, 49] on icon at bounding box center [179, 49] width 4 height 7
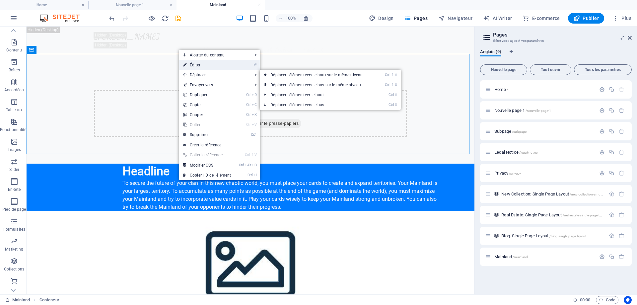
click at [203, 66] on link "⏎ Éditer" at bounding box center [207, 65] width 56 height 10
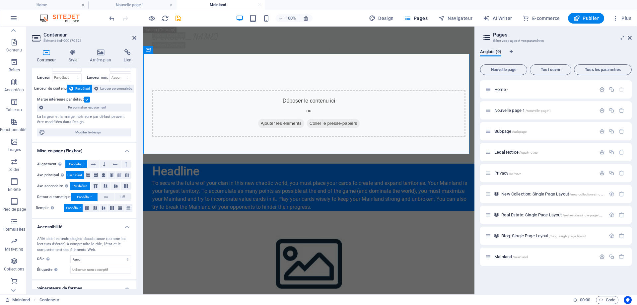
scroll to position [0, 0]
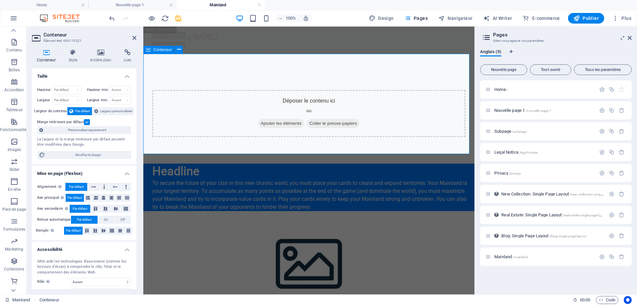
click at [272, 119] on span "Ajouter les éléments" at bounding box center [281, 123] width 46 height 9
click at [76, 53] on icon at bounding box center [72, 52] width 19 height 7
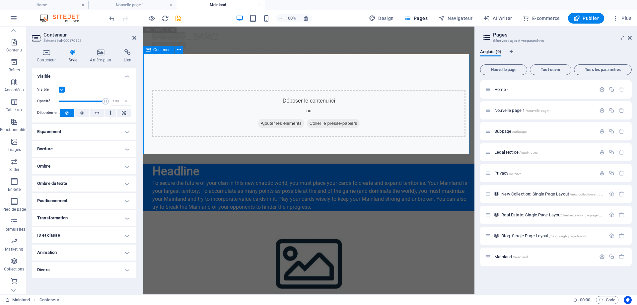
click at [234, 137] on div "Déposer le contenu ici ou Ajouter les éléments Coller le presse-papiers" at bounding box center [308, 113] width 331 height 100
click at [445, 17] on icon "button" at bounding box center [441, 18] width 7 height 7
select select "16922858-en"
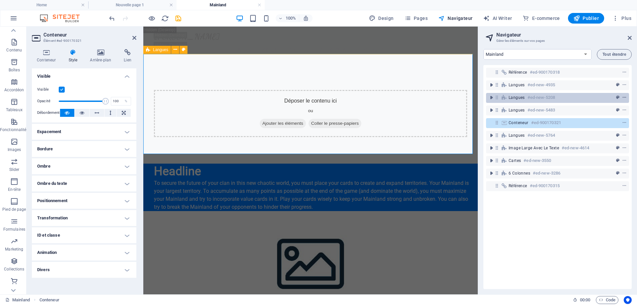
click at [625, 96] on span "context-menu" at bounding box center [624, 97] width 7 height 5
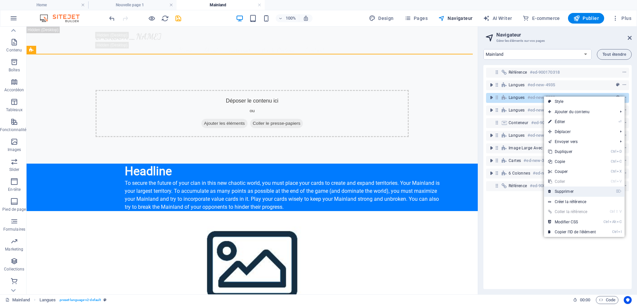
click at [572, 189] on link "⌦ Supprimer" at bounding box center [572, 191] width 56 height 10
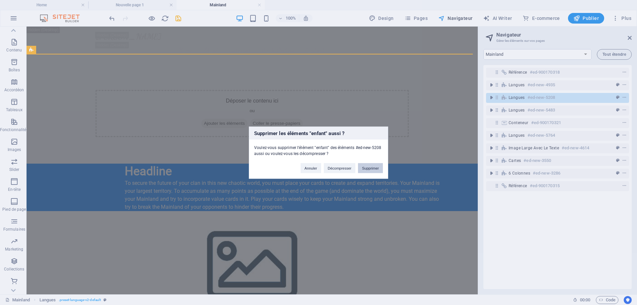
drag, startPoint x: 368, startPoint y: 168, endPoint x: 374, endPoint y: 131, distance: 37.7
click at [368, 168] on button "Supprimer" at bounding box center [370, 168] width 25 height 10
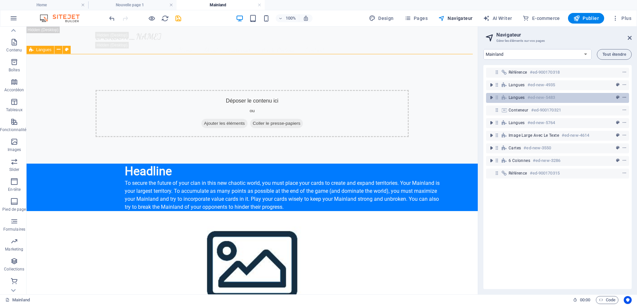
click at [624, 98] on icon "context-menu" at bounding box center [624, 97] width 5 height 5
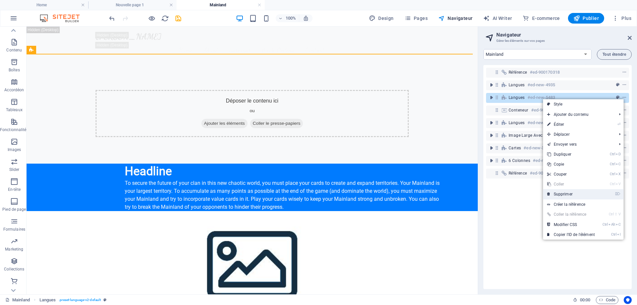
click at [570, 192] on link "⌦ Supprimer" at bounding box center [571, 194] width 56 height 10
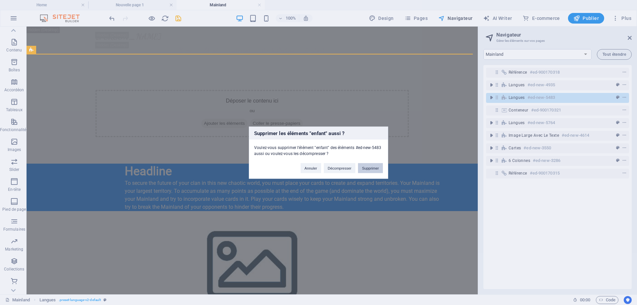
drag, startPoint x: 373, startPoint y: 166, endPoint x: 405, endPoint y: 128, distance: 49.7
click at [373, 166] on button "Supprimer" at bounding box center [370, 168] width 25 height 10
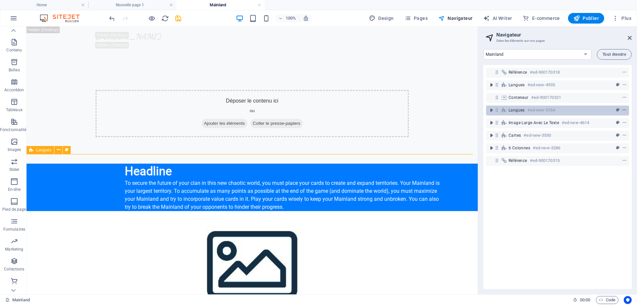
click at [622, 110] on icon "context-menu" at bounding box center [624, 110] width 5 height 5
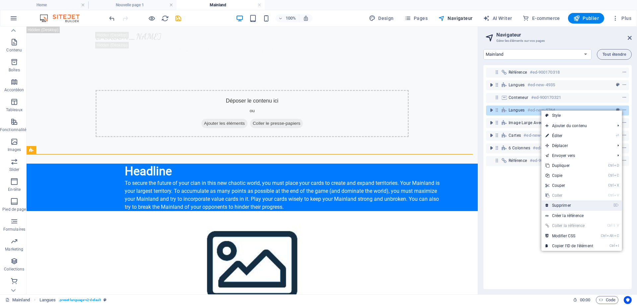
click at [575, 205] on link "⌦ Supprimer" at bounding box center [569, 205] width 56 height 10
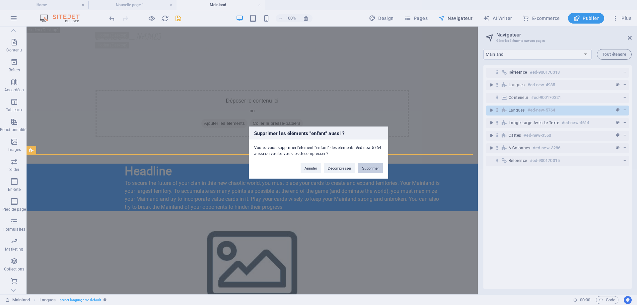
click at [371, 165] on button "Supprimer" at bounding box center [370, 168] width 25 height 10
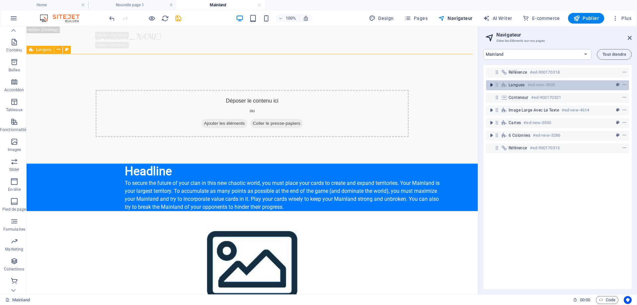
click at [489, 84] on icon "toggle-expand" at bounding box center [491, 85] width 7 height 7
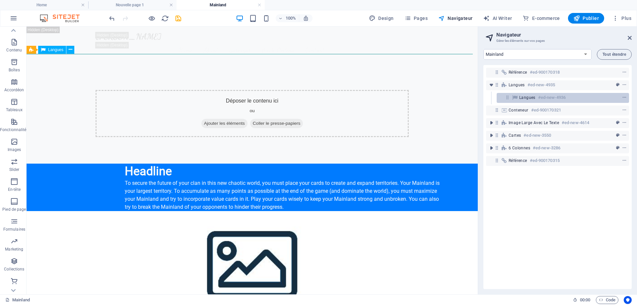
click at [553, 98] on h6 "#ed-new-4936" at bounding box center [552, 98] width 28 height 8
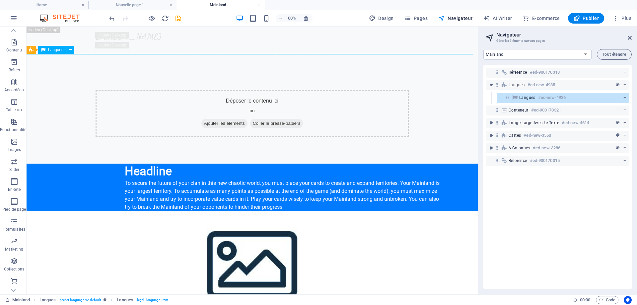
click at [622, 97] on icon "context-menu" at bounding box center [624, 97] width 5 height 5
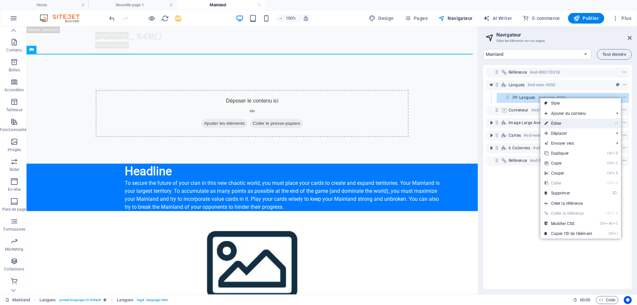
click at [575, 121] on link "⏎ Éditer" at bounding box center [568, 123] width 56 height 10
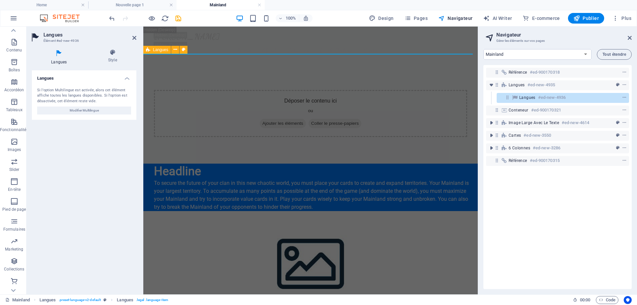
click at [152, 49] on div "Langues" at bounding box center [157, 50] width 28 height 8
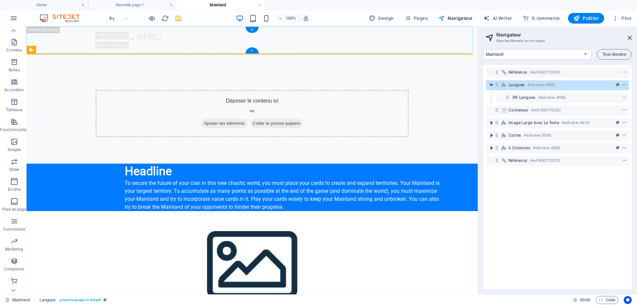
click at [253, 50] on div "+" at bounding box center [251, 50] width 13 height 6
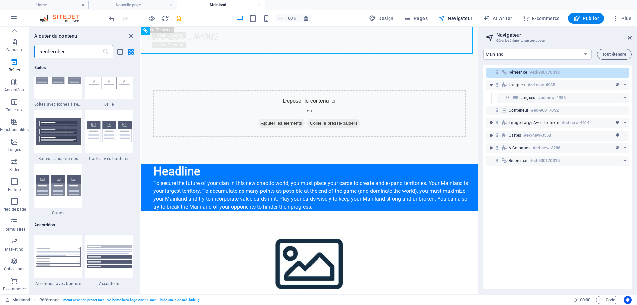
scroll to position [2023, 0]
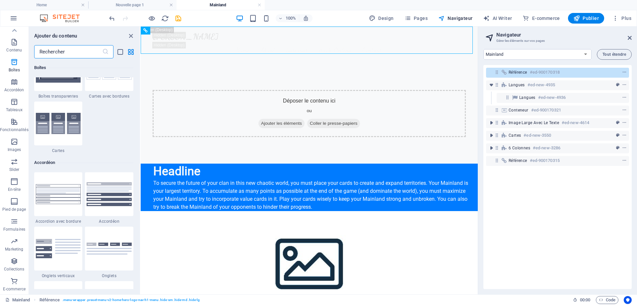
click at [81, 51] on input "text" at bounding box center [68, 51] width 68 height 13
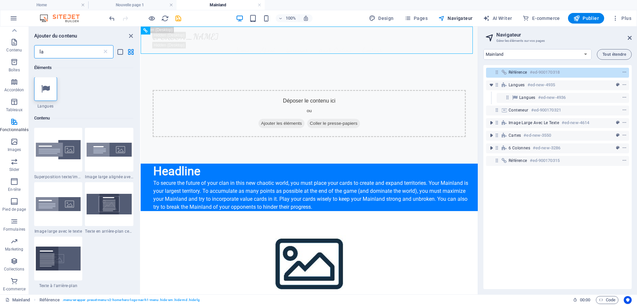
scroll to position [0, 0]
type input "la"
click at [48, 93] on icon at bounding box center [45, 89] width 9 height 9
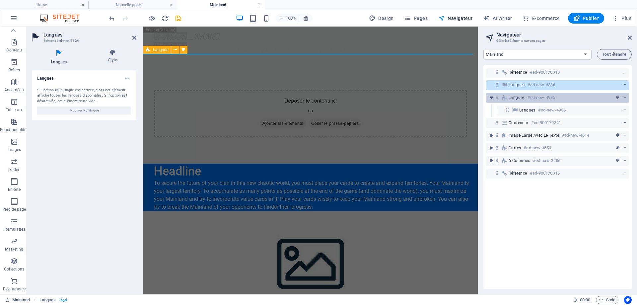
click at [594, 96] on div "Langues #ed-new-4935" at bounding box center [551, 98] width 87 height 8
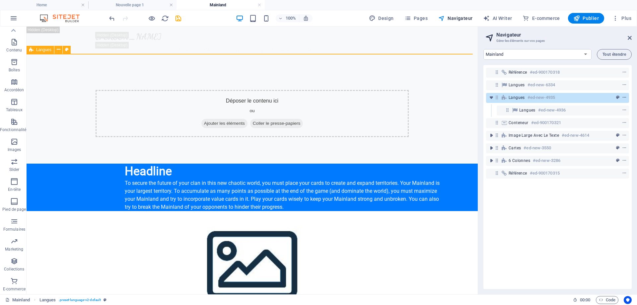
click at [622, 98] on icon "context-menu" at bounding box center [624, 97] width 5 height 5
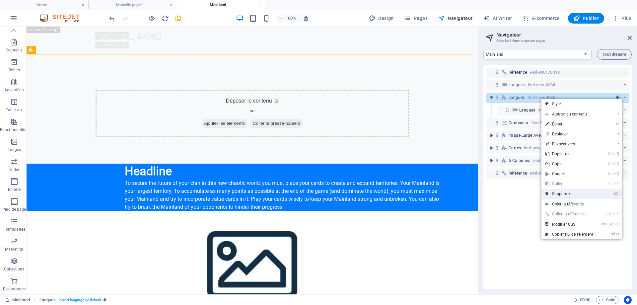
click at [576, 190] on link "⌦ Supprimer" at bounding box center [569, 194] width 56 height 10
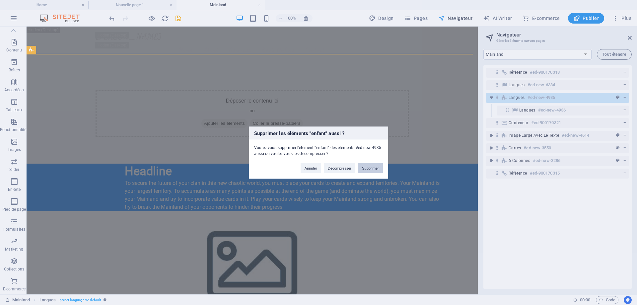
drag, startPoint x: 373, startPoint y: 168, endPoint x: 355, endPoint y: 138, distance: 35.2
click at [373, 168] on button "Supprimer" at bounding box center [370, 168] width 25 height 10
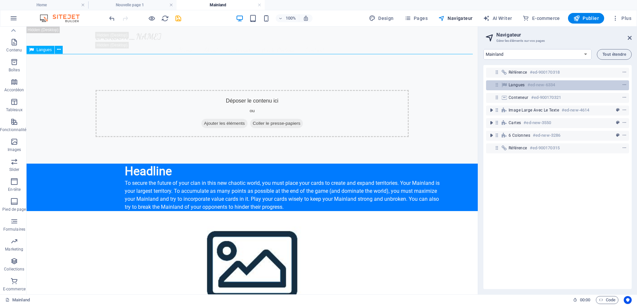
click at [562, 83] on div "Langues #ed-new-6334" at bounding box center [551, 85] width 87 height 8
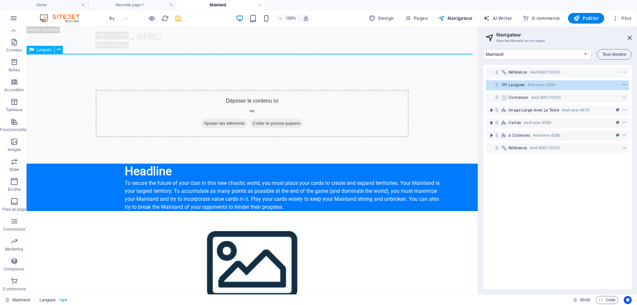
click at [625, 84] on span "context-menu" at bounding box center [624, 85] width 7 height 5
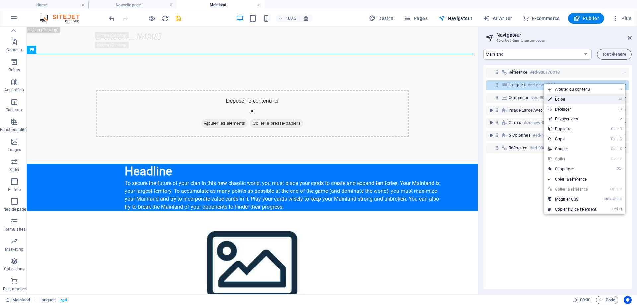
click at [577, 100] on link "⏎ Éditer" at bounding box center [572, 99] width 56 height 10
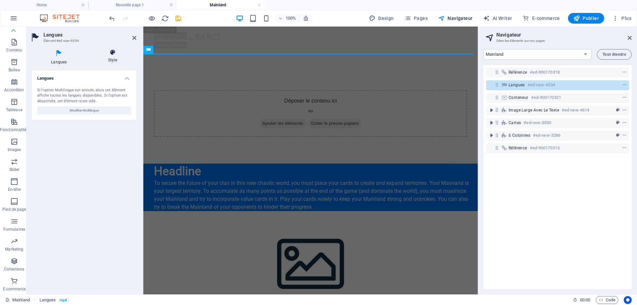
click at [110, 53] on icon at bounding box center [112, 52] width 47 height 7
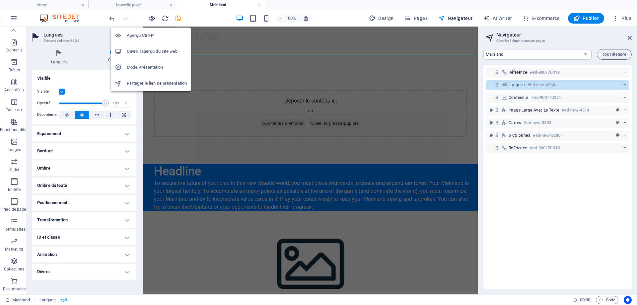
click at [151, 19] on icon "button" at bounding box center [152, 19] width 8 height 8
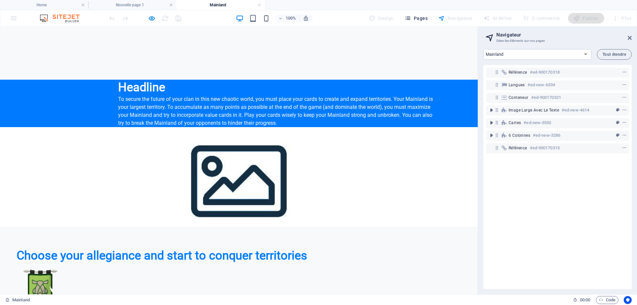
click at [424, 18] on span "Pages" at bounding box center [415, 18] width 23 height 7
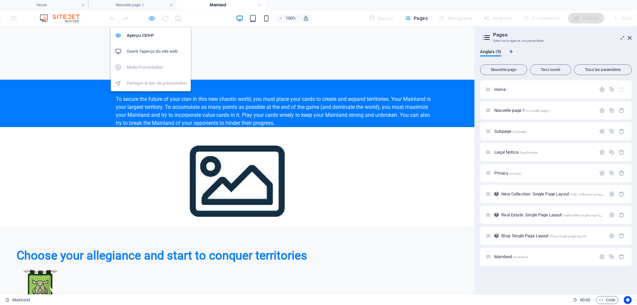
click at [151, 19] on icon "button" at bounding box center [152, 19] width 8 height 8
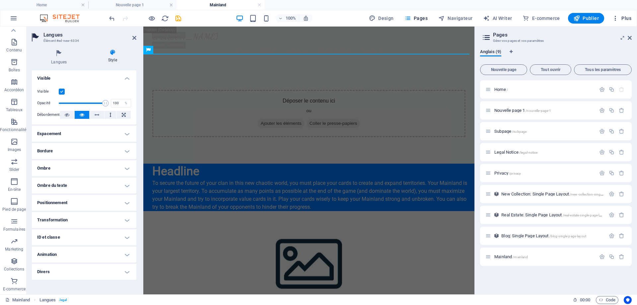
click at [618, 20] on icon "button" at bounding box center [615, 18] width 7 height 7
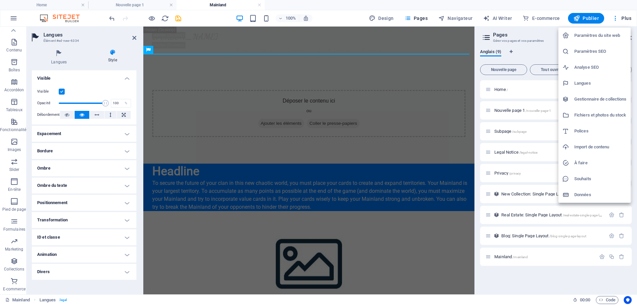
click at [597, 37] on h6 "Paramètres du site web" at bounding box center [600, 36] width 52 height 8
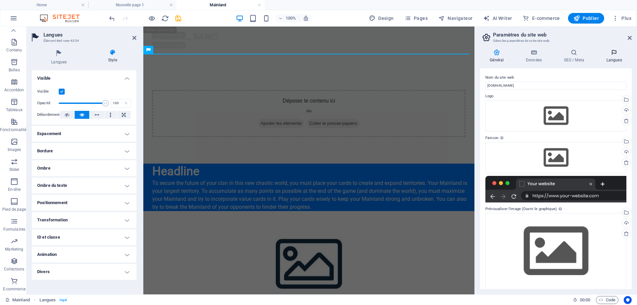
click at [611, 55] on icon at bounding box center [613, 52] width 35 height 7
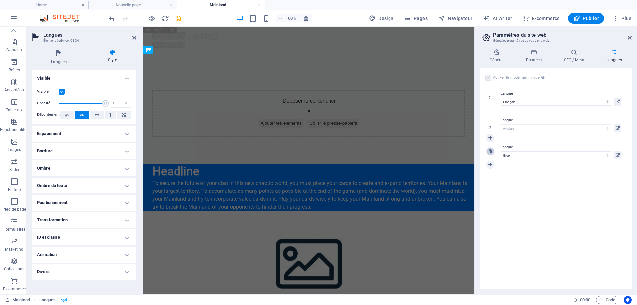
click at [489, 150] on icon at bounding box center [490, 151] width 4 height 5
click at [545, 160] on div "Activer le mode multilingue Pour désactiver plusieurs langues, supprimez-les ju…" at bounding box center [556, 178] width 152 height 221
click at [17, 17] on icon "button" at bounding box center [14, 18] width 8 height 8
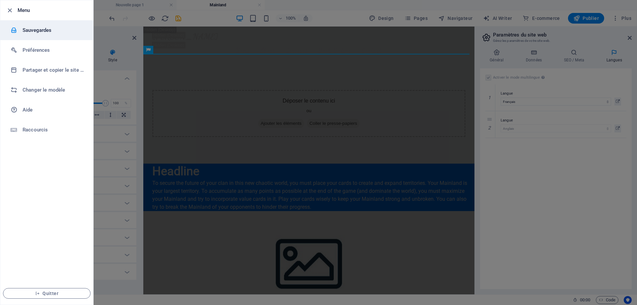
click at [29, 31] on h6 "Sauvegardes" at bounding box center [53, 30] width 61 height 8
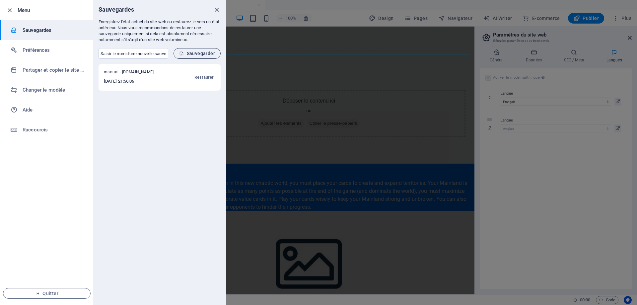
click at [188, 53] on span "Sauvegarder" at bounding box center [197, 53] width 36 height 5
click at [216, 8] on icon "close" at bounding box center [217, 10] width 8 height 8
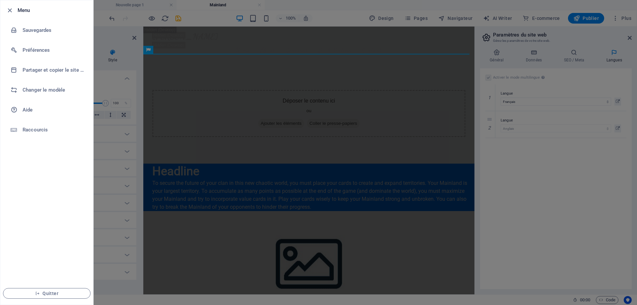
click at [517, 175] on div at bounding box center [318, 152] width 637 height 305
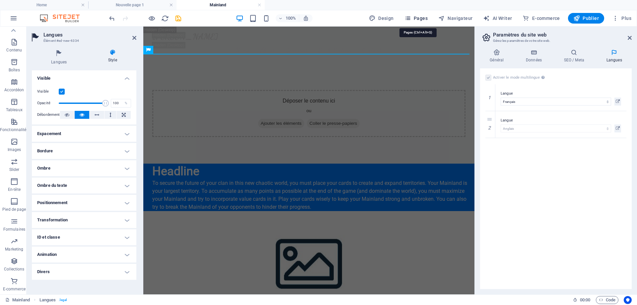
click at [415, 18] on span "Pages" at bounding box center [415, 18] width 23 height 7
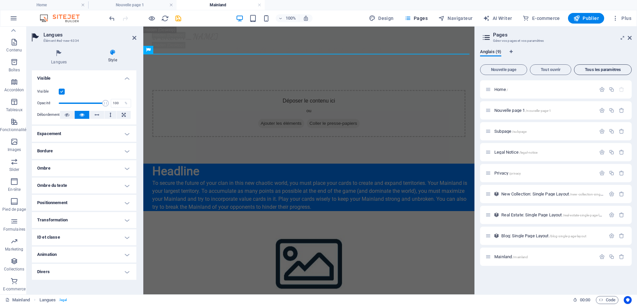
click at [599, 68] on span "Tous les paramètres" at bounding box center [603, 70] width 52 height 4
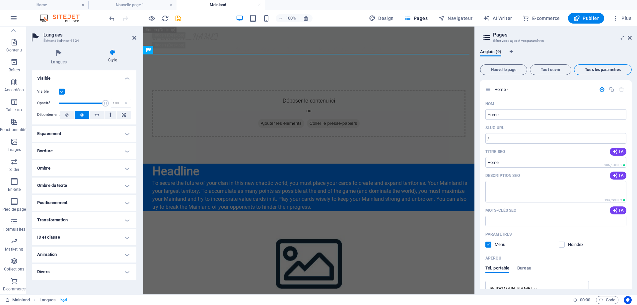
scroll to position [1438, 0]
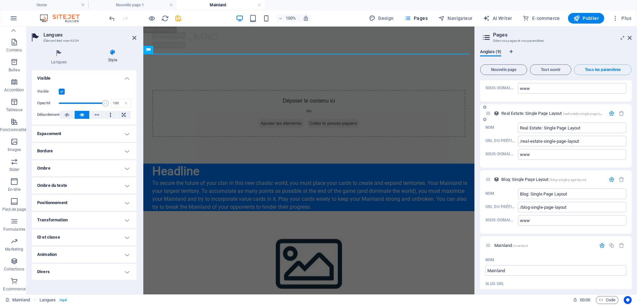
click at [609, 110] on icon "button" at bounding box center [612, 113] width 6 height 6
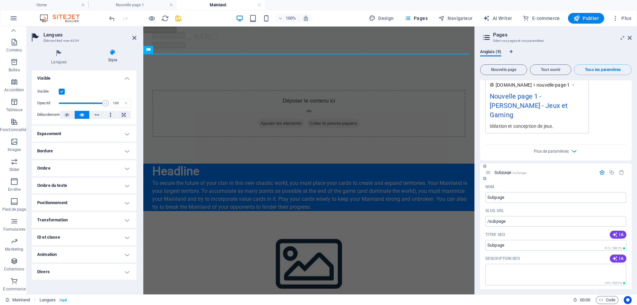
scroll to position [349, 0]
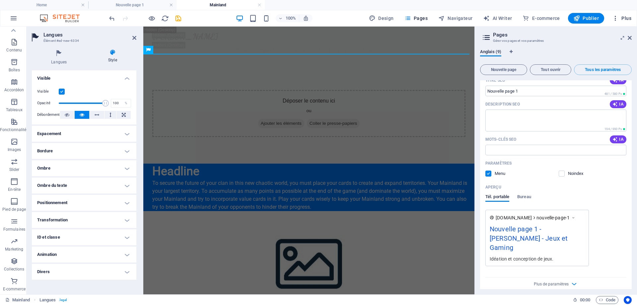
click at [618, 18] on icon "button" at bounding box center [615, 18] width 7 height 7
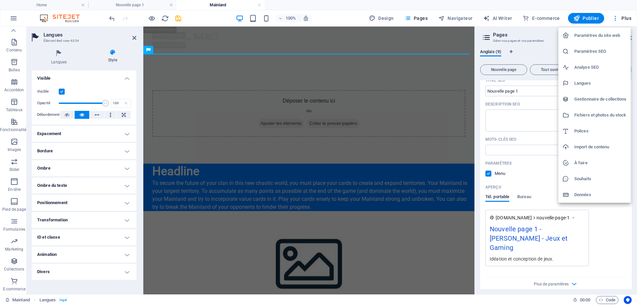
click at [593, 35] on h6 "Paramètres du site web" at bounding box center [600, 36] width 52 height 8
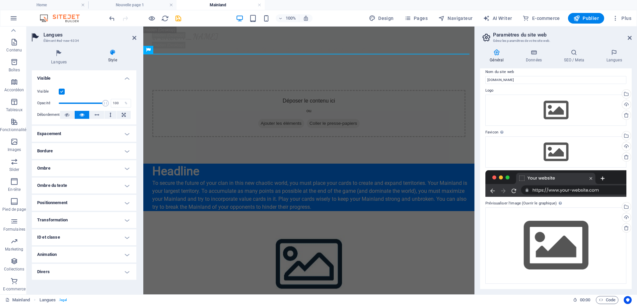
scroll to position [0, 0]
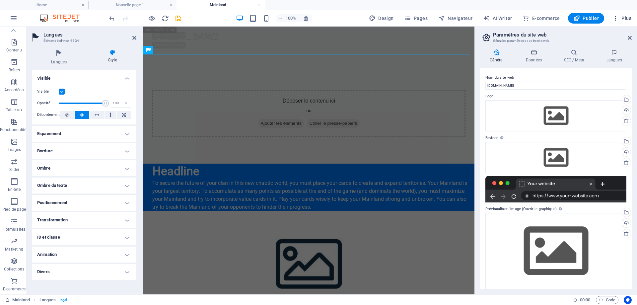
click at [616, 18] on icon "button" at bounding box center [615, 18] width 7 height 7
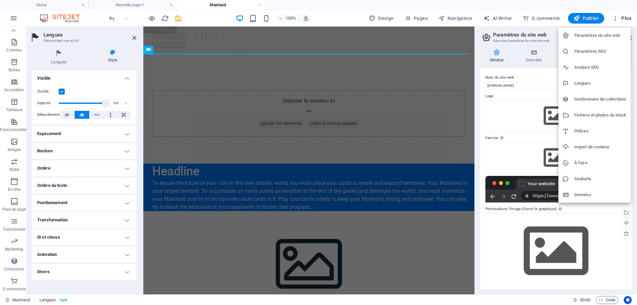
click at [594, 77] on li "Langues" at bounding box center [594, 83] width 72 height 16
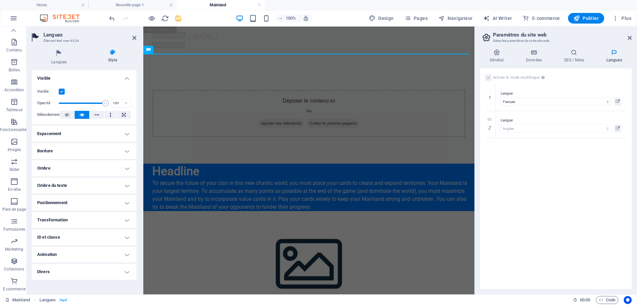
click at [487, 77] on label at bounding box center [488, 78] width 6 height 6
click at [489, 77] on label at bounding box center [488, 78] width 6 height 6
click at [490, 126] on icon at bounding box center [490, 124] width 4 height 5
click at [487, 77] on label at bounding box center [488, 78] width 6 height 6
click at [0, 0] on input "Activer le mode multilingue Pour désactiver plusieurs langues, supprimez-les ju…" at bounding box center [0, 0] width 0 height 0
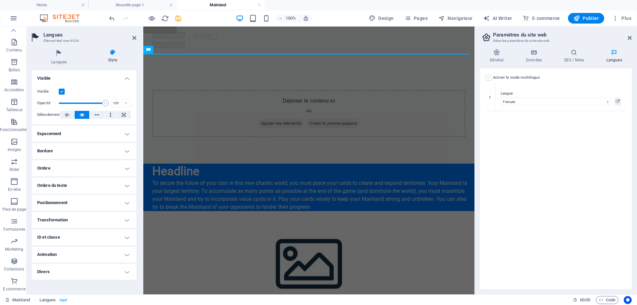
select select "50"
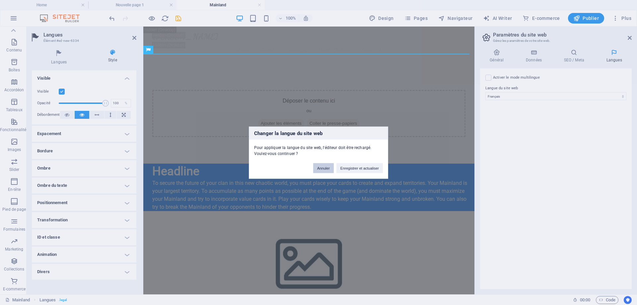
click at [322, 167] on button "Annuler" at bounding box center [323, 168] width 21 height 10
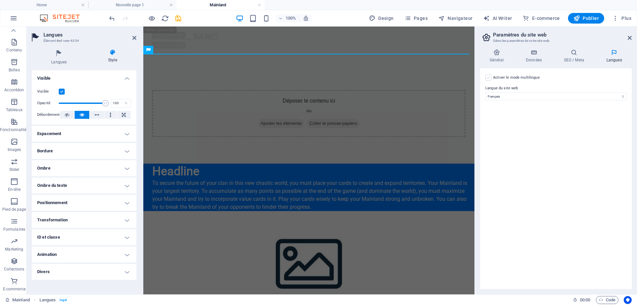
click at [489, 78] on label at bounding box center [488, 78] width 6 height 6
click at [0, 0] on input "Activer le mode multilingue Pour désactiver plusieurs langues, supprimez-les ju…" at bounding box center [0, 0] width 0 height 0
click at [506, 127] on select "Abkhazian Afar Afrikaans Akan Albanais Allemand Amharic Anglais Arabe Aragonese…" at bounding box center [555, 128] width 110 height 8
select select "7"
click at [179, 19] on icon "save" at bounding box center [178, 19] width 8 height 8
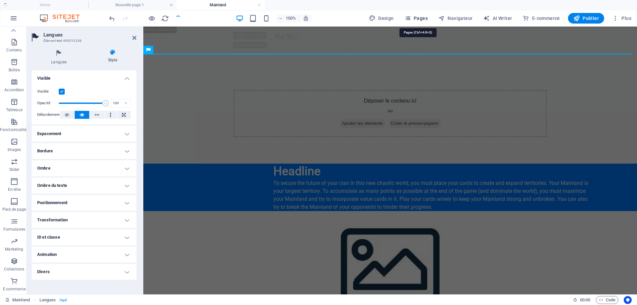
click at [419, 17] on span "Pages" at bounding box center [415, 18] width 23 height 7
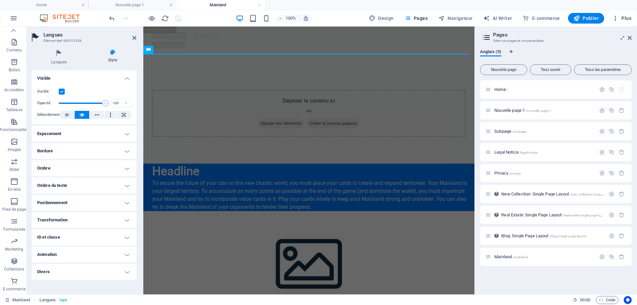
click at [626, 19] on span "Plus" at bounding box center [621, 18] width 19 height 7
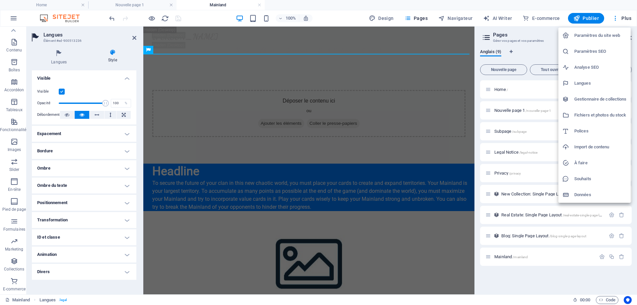
click at [593, 85] on h6 "Langues" at bounding box center [600, 83] width 52 height 8
select select "50"
select select "7"
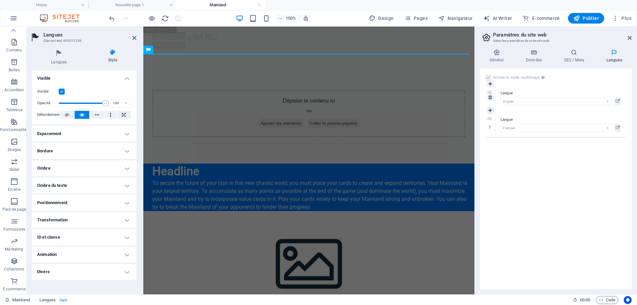
drag, startPoint x: 491, startPoint y: 120, endPoint x: 489, endPoint y: 93, distance: 27.2
select select "7"
click at [178, 20] on icon "save" at bounding box center [178, 19] width 8 height 8
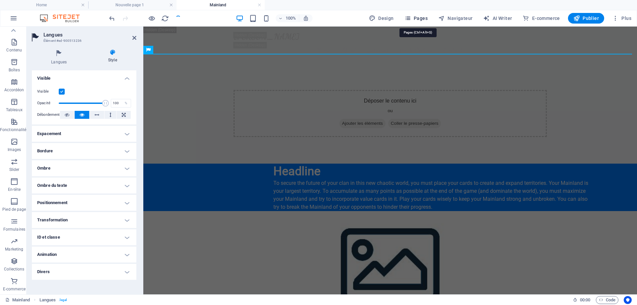
click at [417, 17] on span "Pages" at bounding box center [415, 18] width 23 height 7
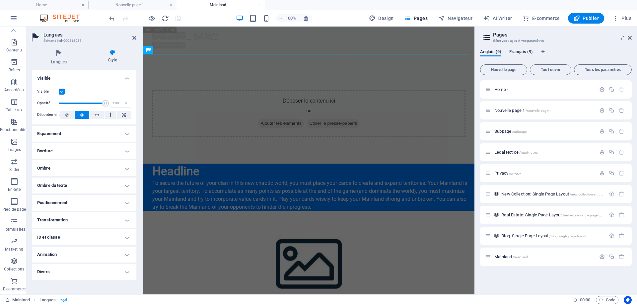
click at [514, 51] on span "Français (9)" at bounding box center [521, 52] width 24 height 9
click at [486, 51] on span "Anglais (9)" at bounding box center [490, 52] width 21 height 9
click at [512, 53] on span "Français (9)" at bounding box center [521, 52] width 24 height 9
click at [492, 51] on span "Anglais (9)" at bounding box center [490, 52] width 21 height 9
click at [523, 51] on span "Français (9)" at bounding box center [521, 52] width 24 height 9
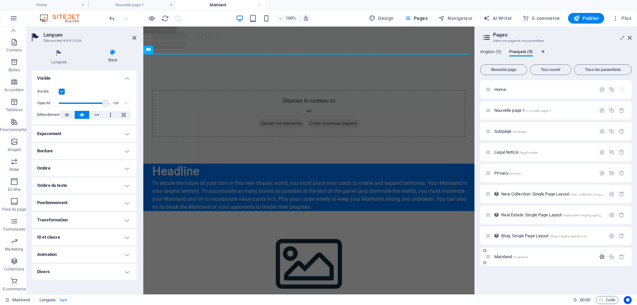
click at [604, 257] on icon "button" at bounding box center [602, 257] width 6 height 6
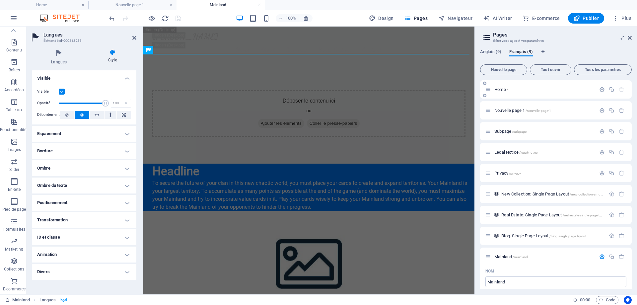
click at [572, 91] on p "Home /" at bounding box center [543, 89] width 99 height 4
